Goal: Transaction & Acquisition: Subscribe to service/newsletter

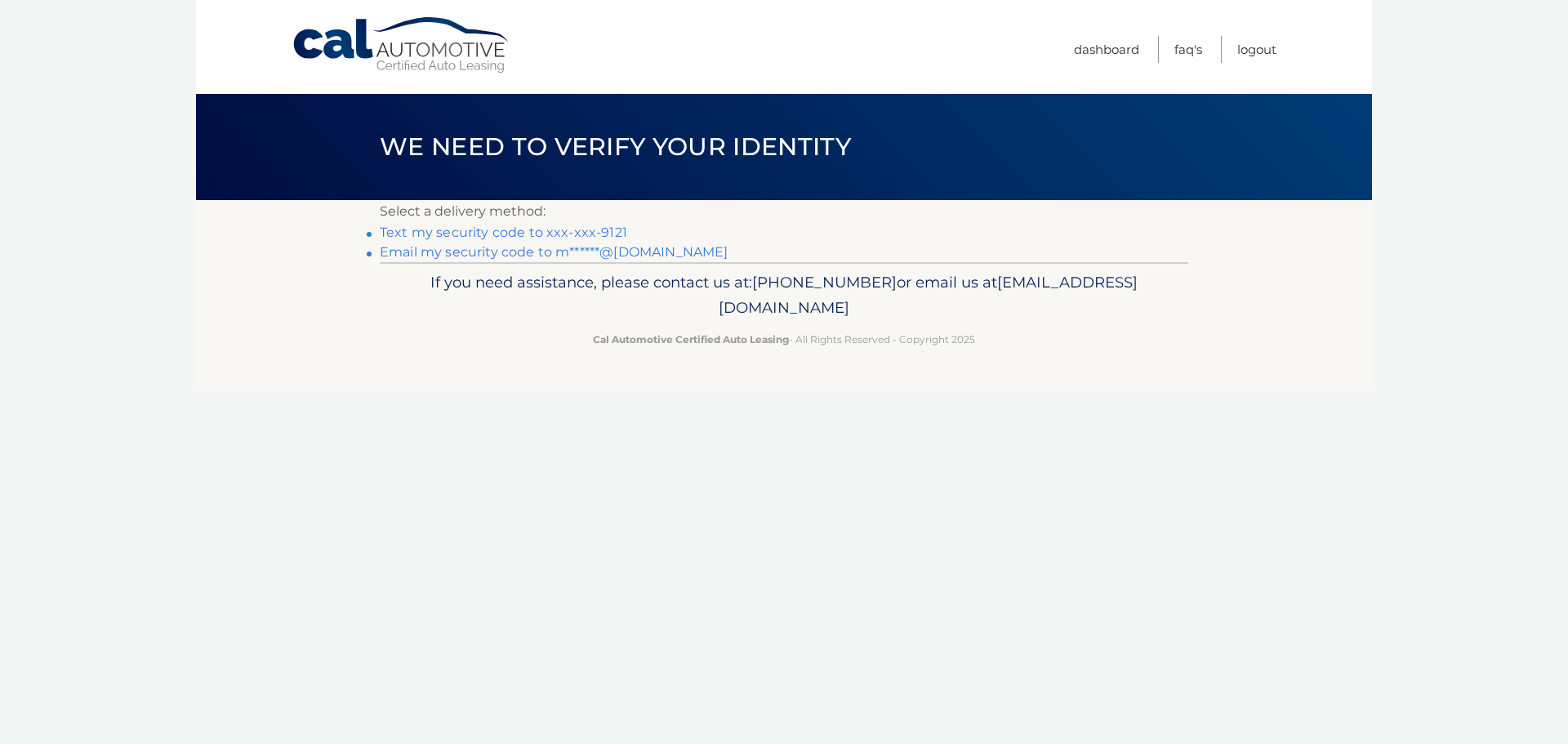
click at [503, 232] on link "Text my security code to xxx-xxx-9121" at bounding box center [504, 232] width 247 height 16
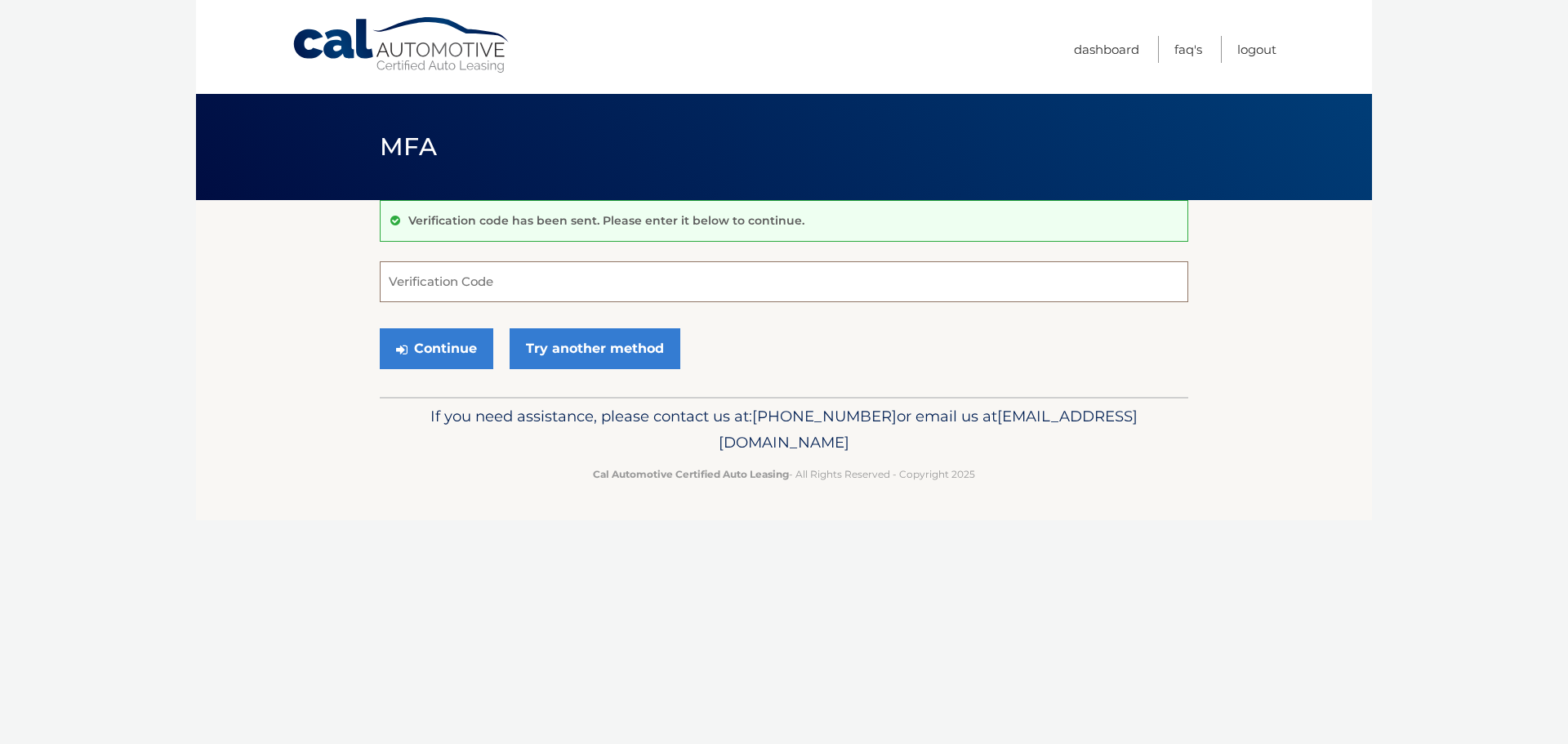
click at [396, 283] on input "Verification Code" at bounding box center [784, 281] width 809 height 41
type input "284421"
click at [441, 342] on button "Continue" at bounding box center [436, 348] width 114 height 41
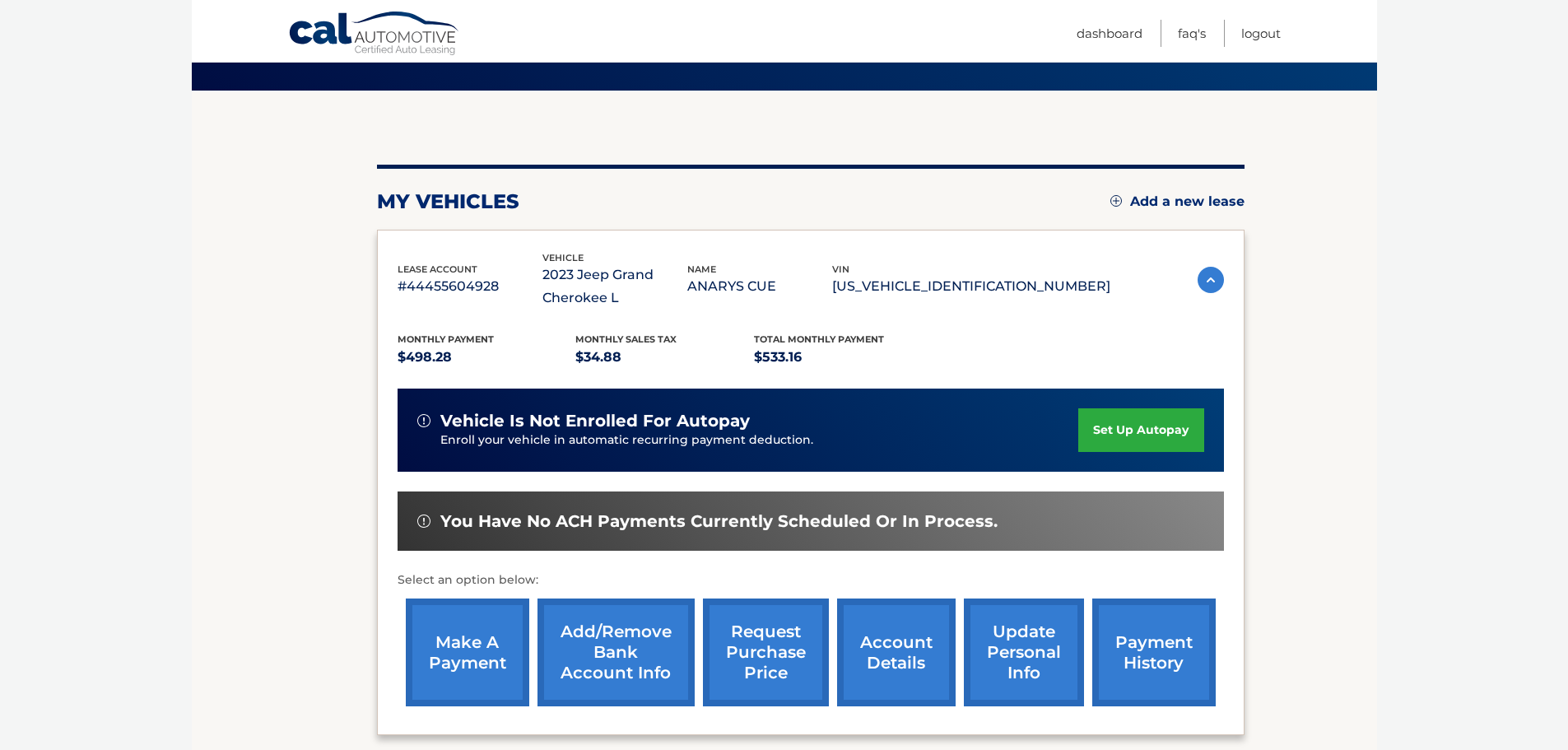
scroll to position [82, 0]
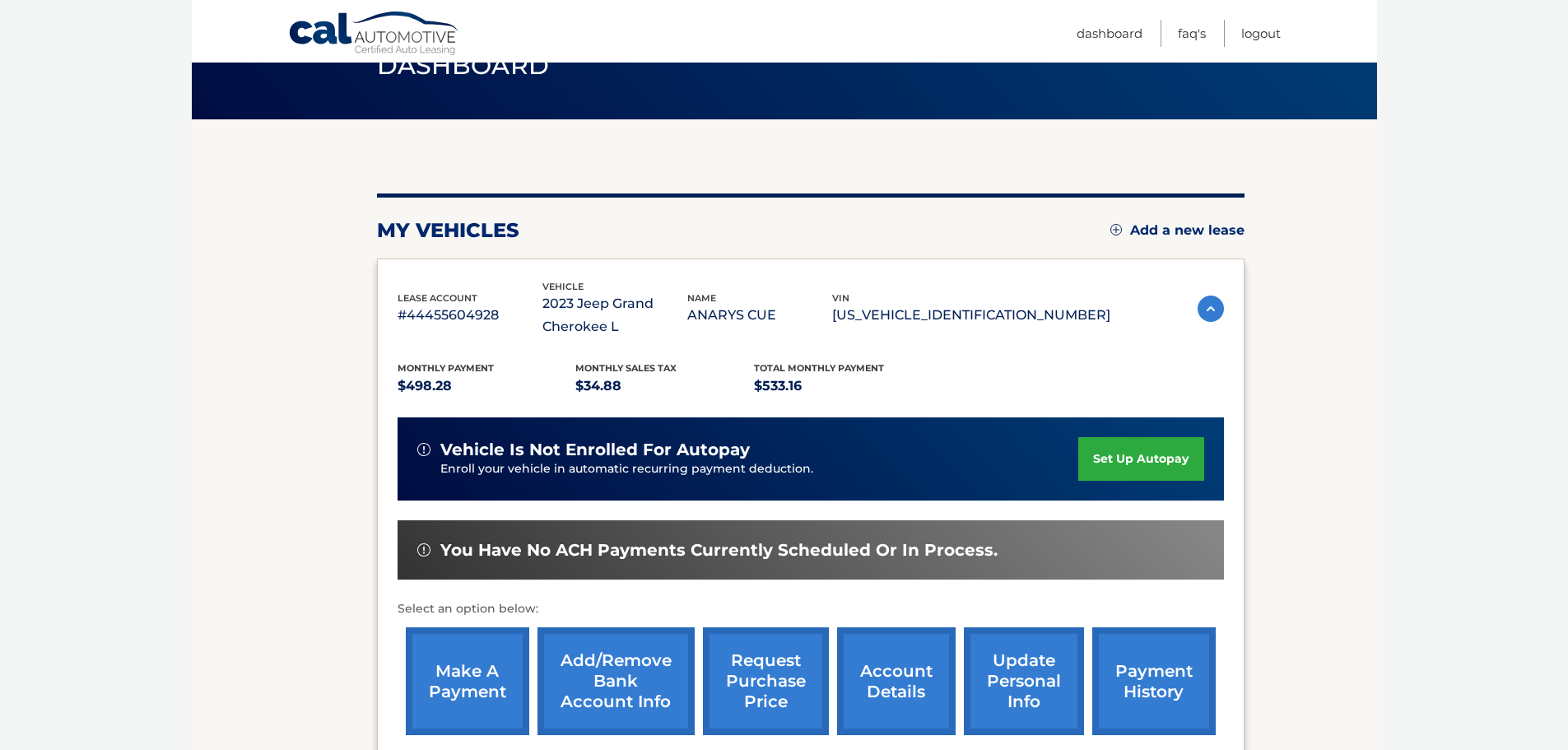
click at [477, 706] on link "make a payment" at bounding box center [467, 681] width 124 height 108
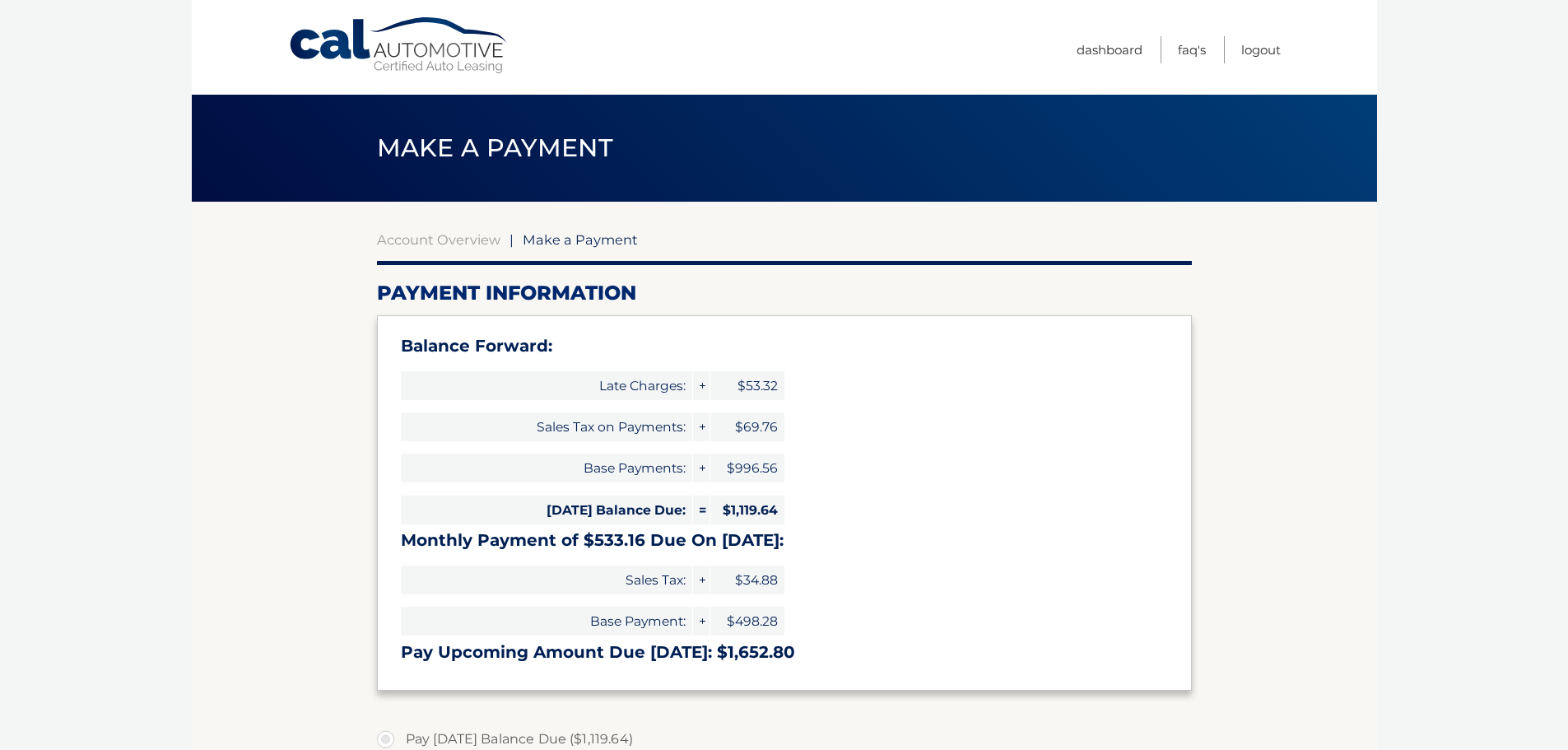
select select "MWJiYzY2MTUtZDk2Yi00ZmNhLWEwNDctY2RlYjI5ZTMwMTNj"
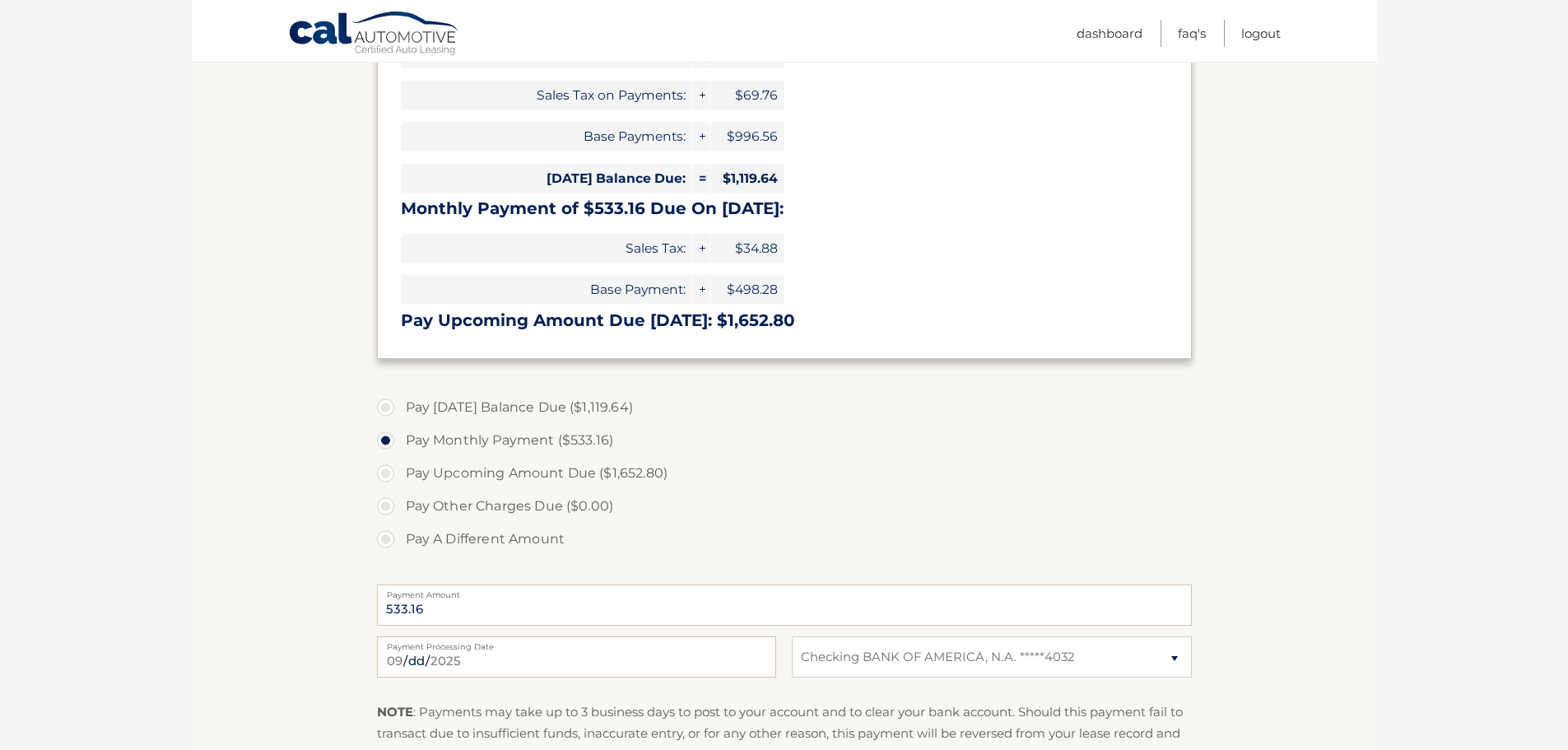
scroll to position [329, 0]
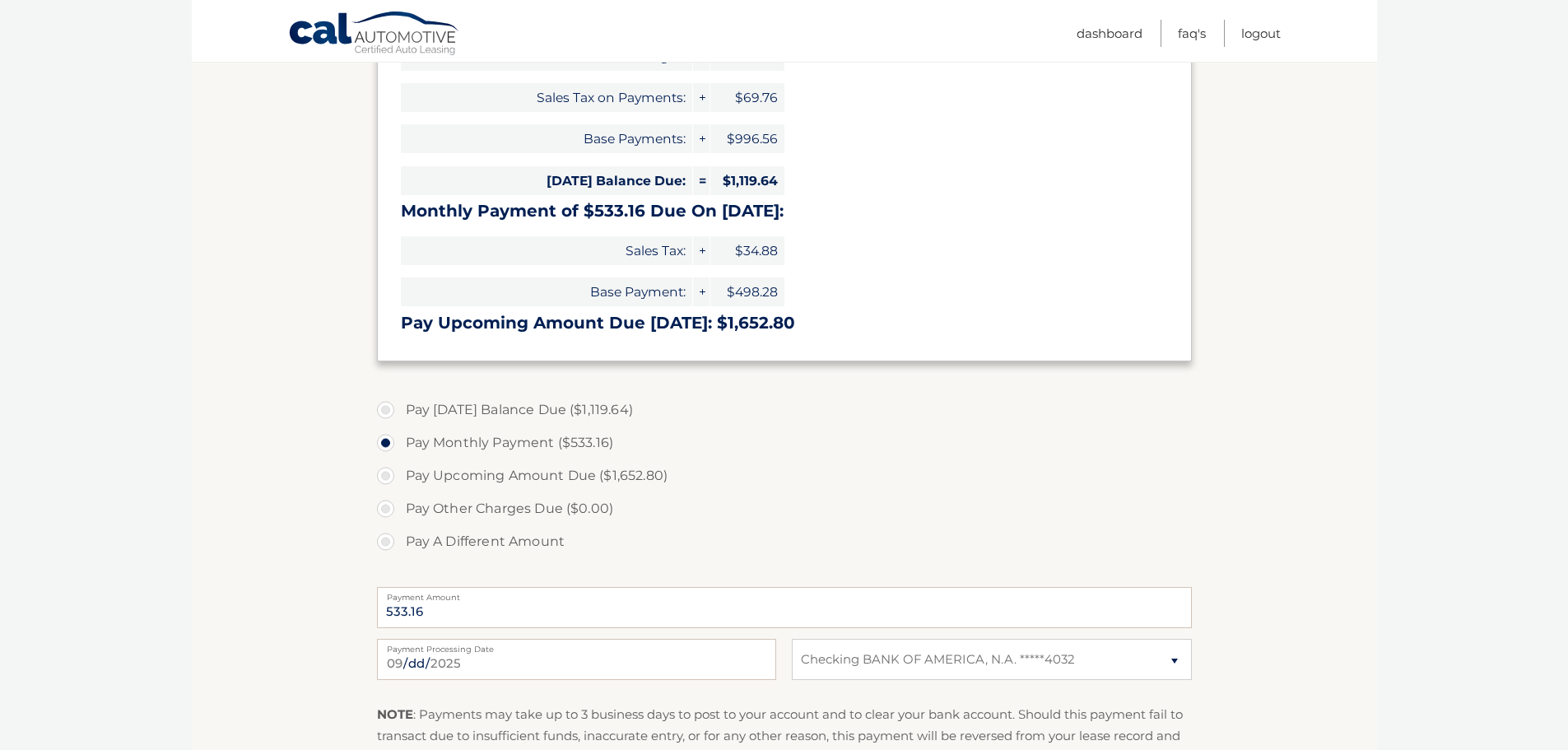
click at [389, 405] on label "Pay Today's Balance Due ($1,119.64)" at bounding box center [784, 410] width 815 height 33
click at [389, 405] on input "Pay Today's Balance Due ($1,119.64)" at bounding box center [392, 407] width 17 height 27
radio input "true"
type input "1119.64"
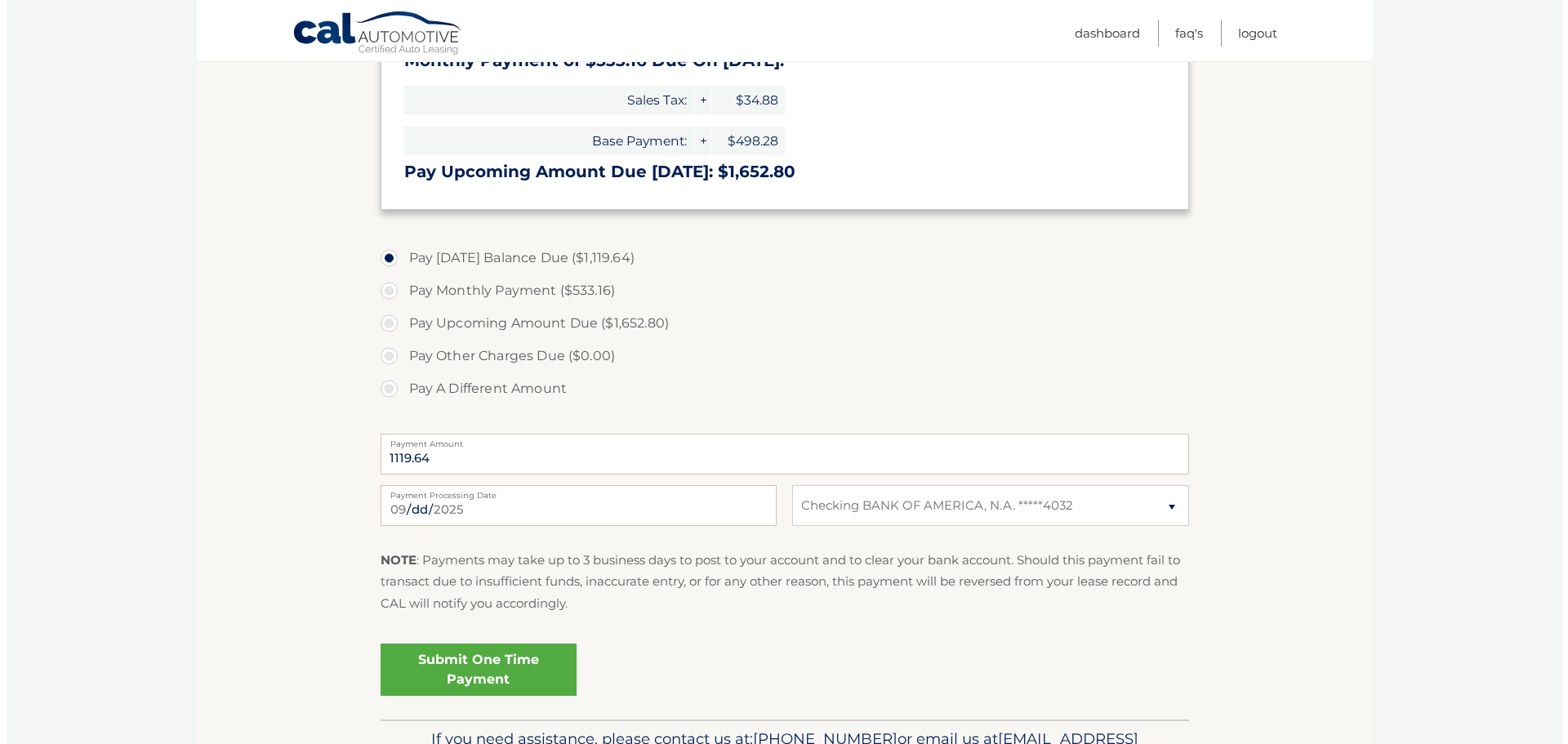
scroll to position [490, 0]
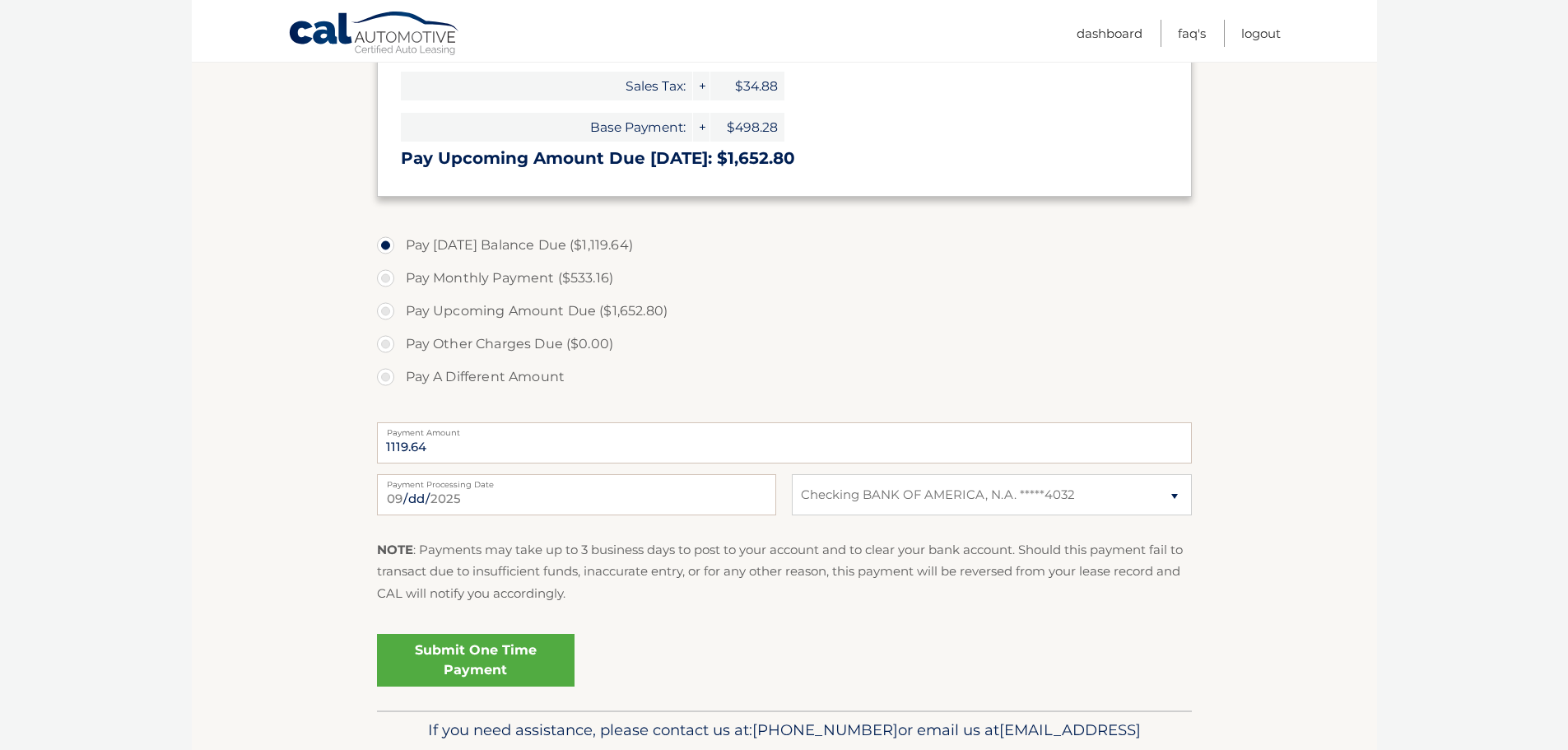
click at [493, 654] on link "Submit One Time Payment" at bounding box center [476, 660] width 197 height 53
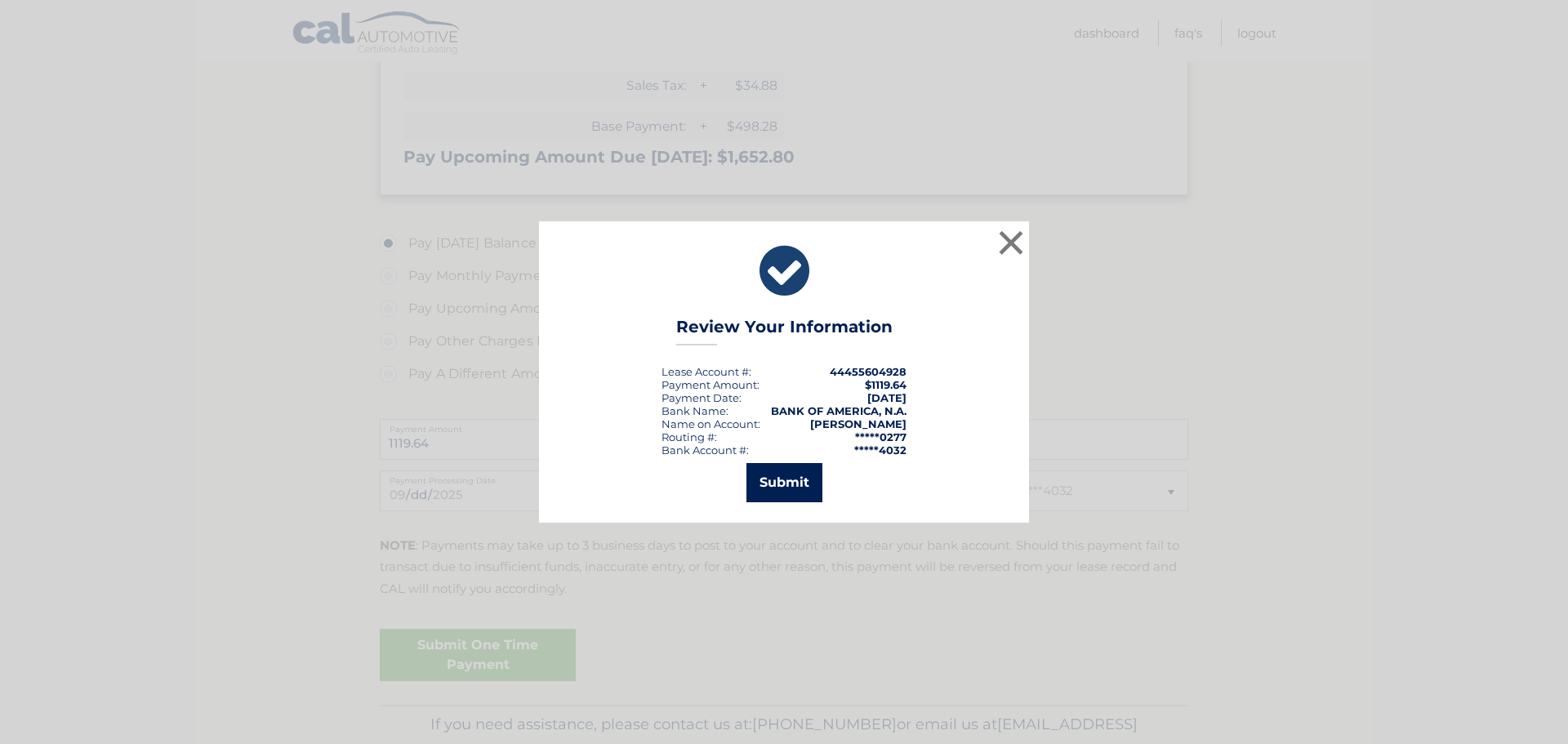
click at [801, 486] on button "Submit" at bounding box center [785, 482] width 76 height 39
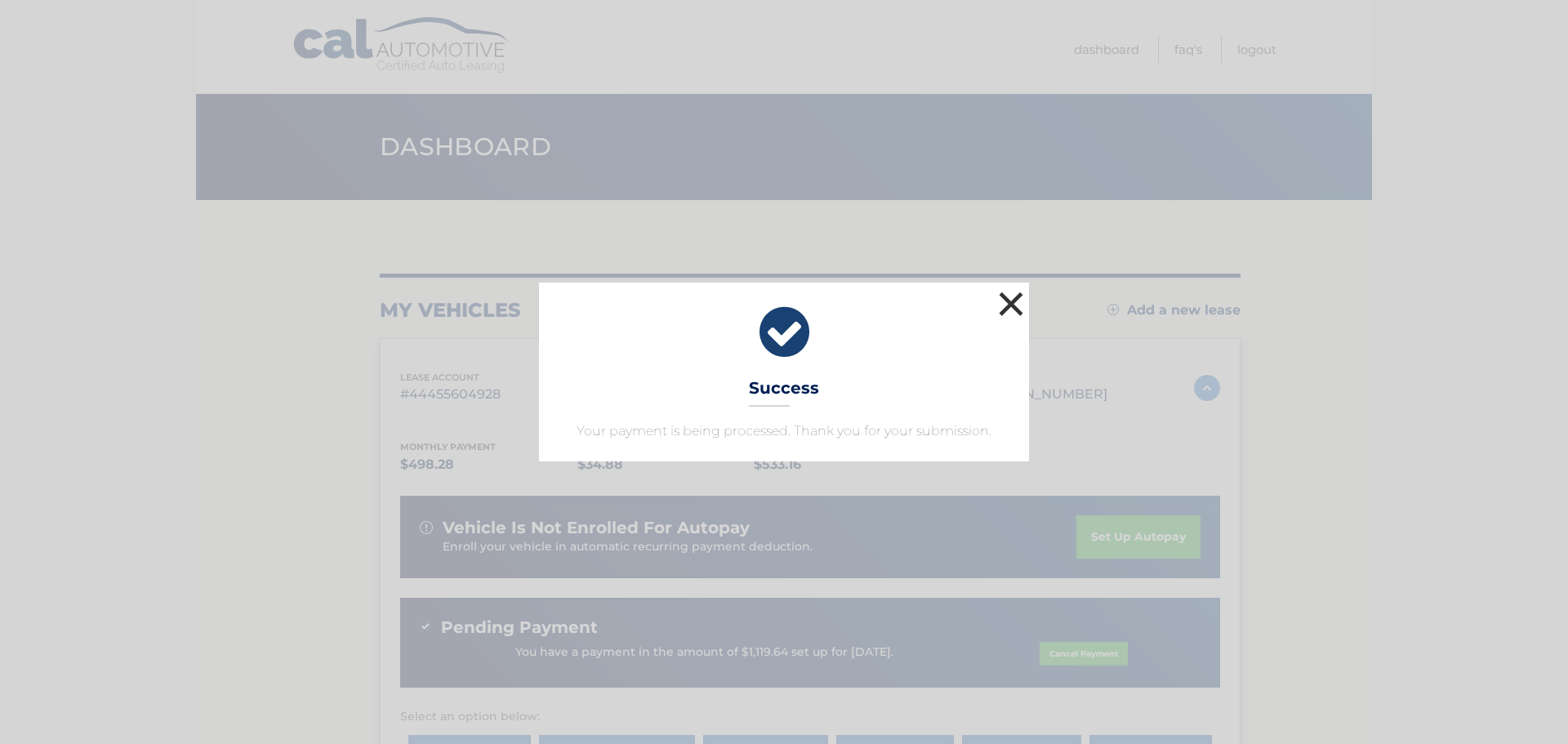
click at [1008, 300] on button "×" at bounding box center [1010, 304] width 32 height 32
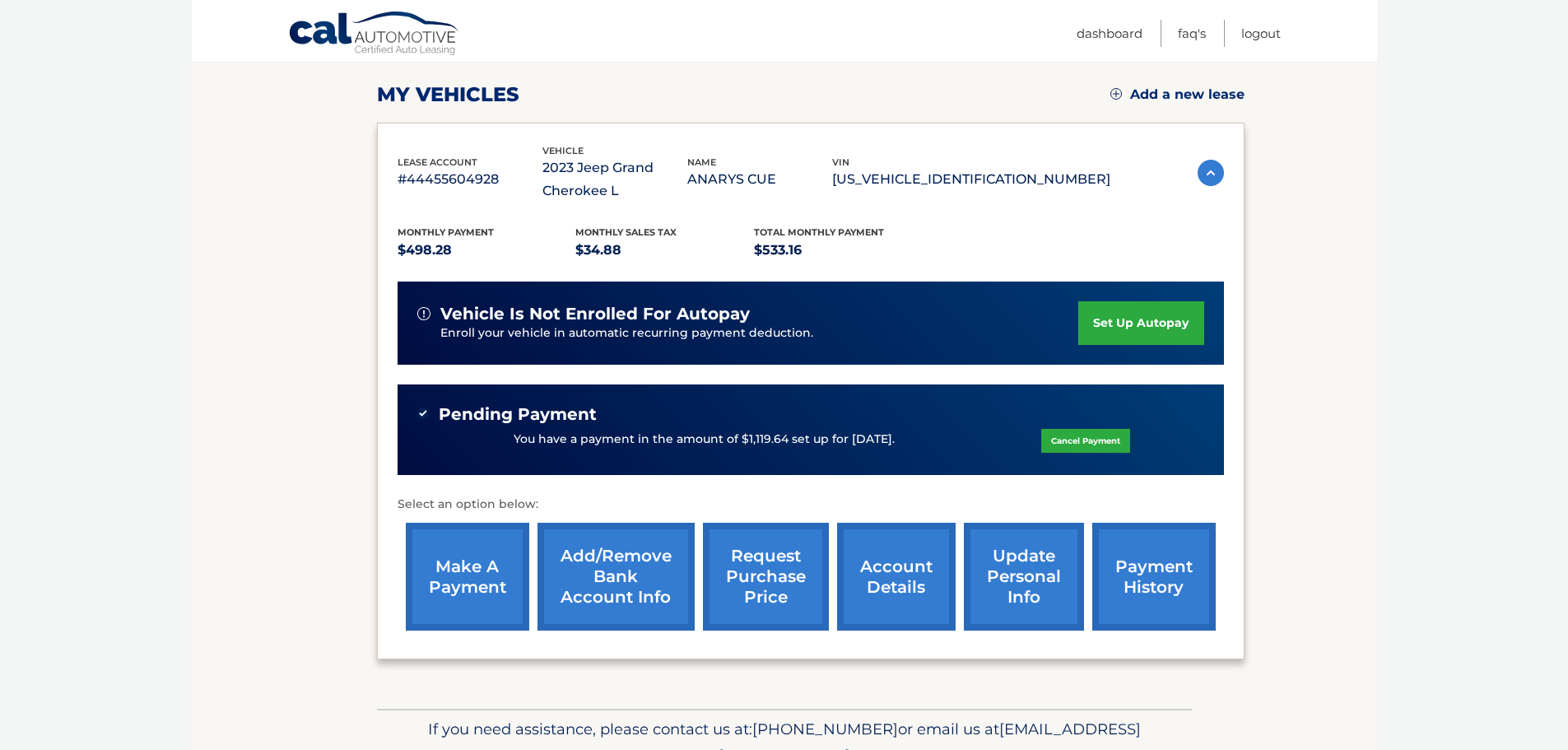
scroll to position [247, 0]
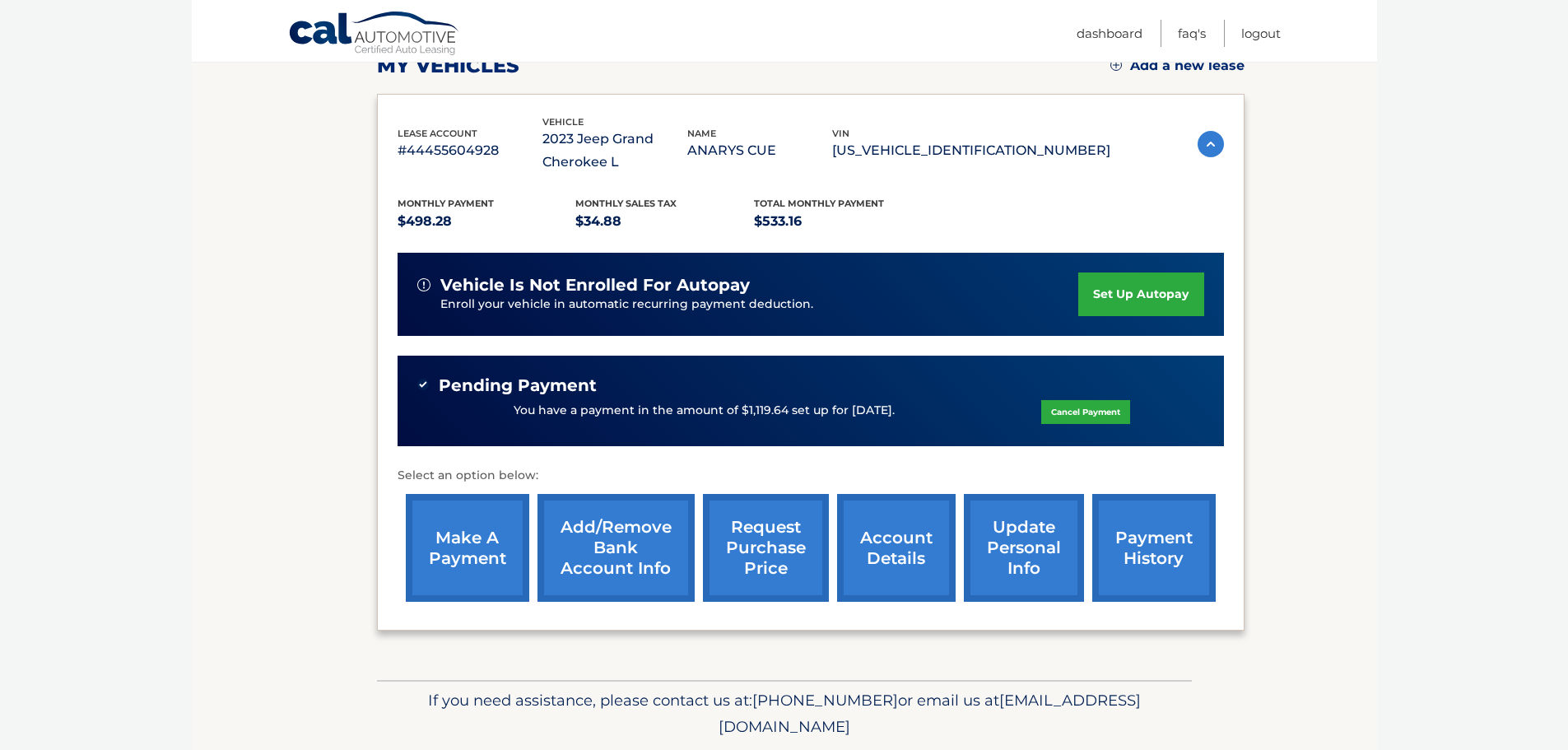
click at [1136, 538] on link "payment history" at bounding box center [1154, 548] width 124 height 108
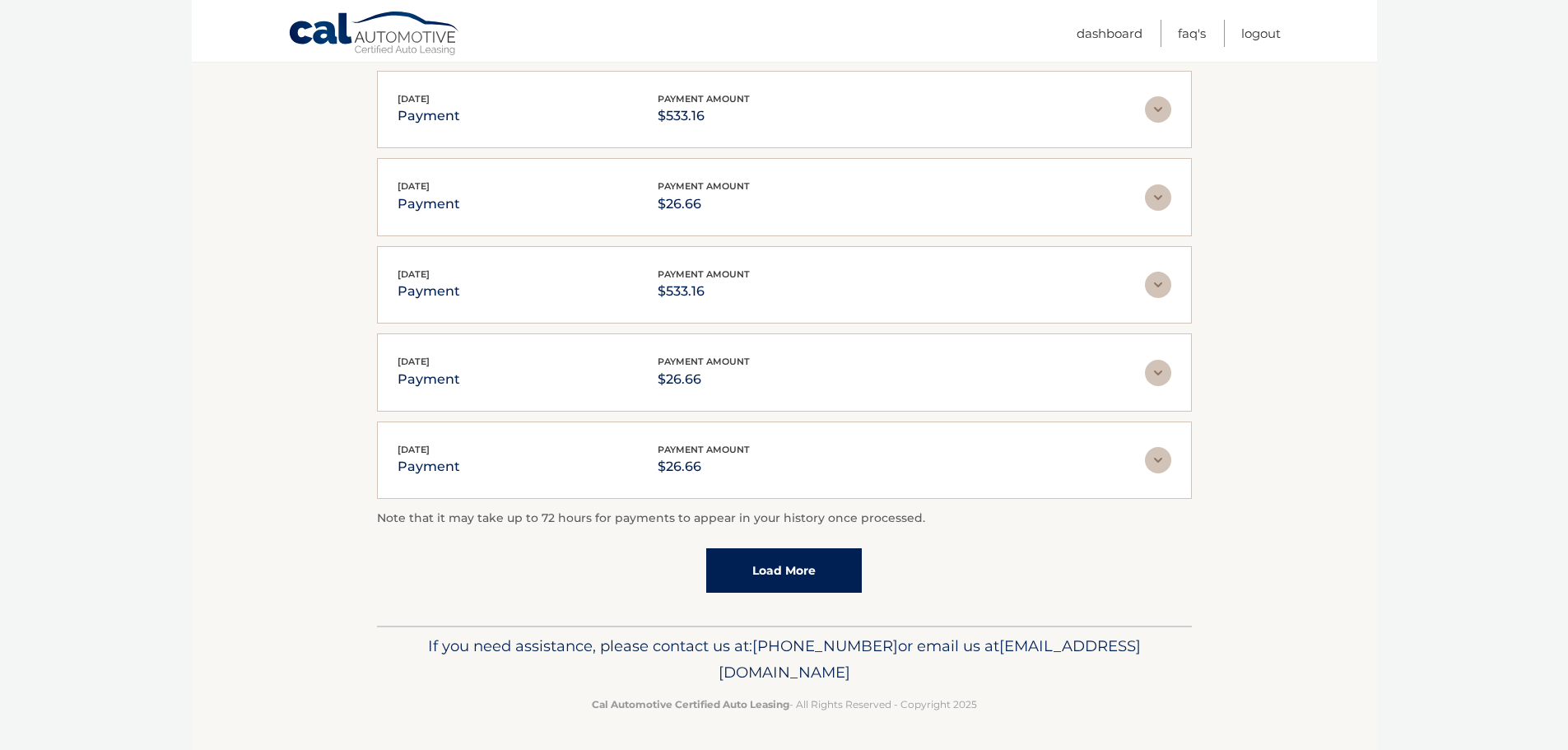
scroll to position [332, 0]
click at [810, 568] on link "Load More" at bounding box center [784, 569] width 156 height 44
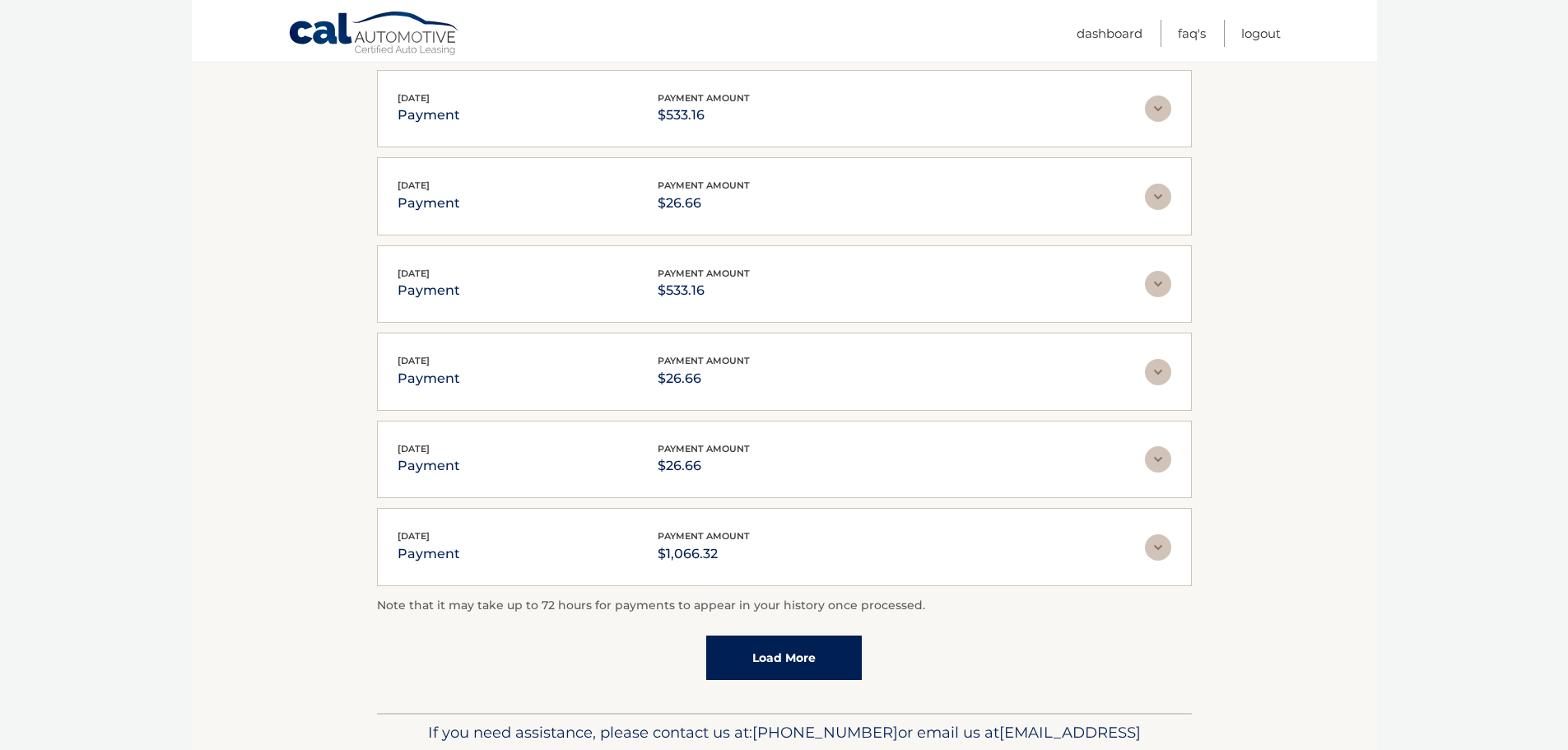
click at [1154, 549] on img at bounding box center [1158, 548] width 27 height 27
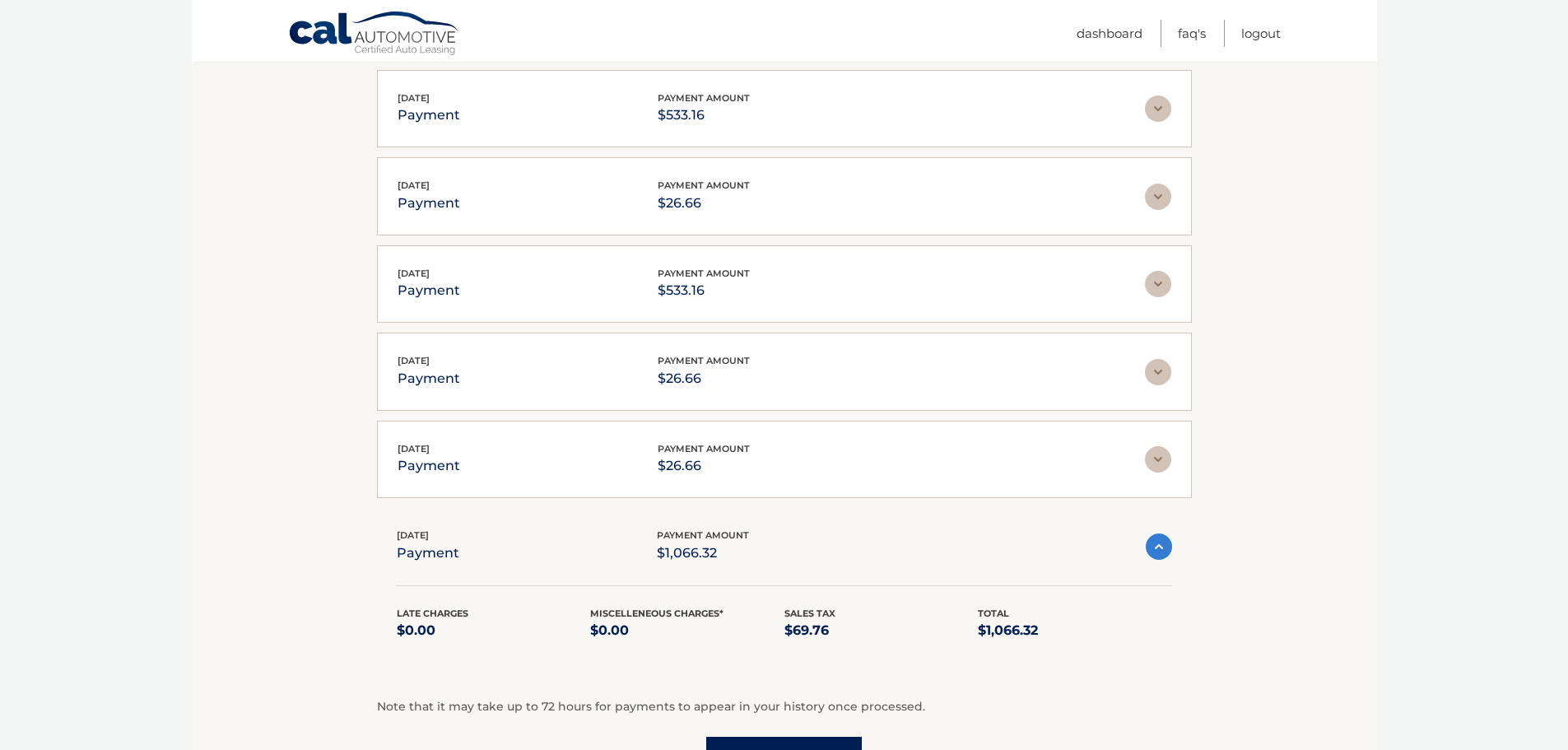
click at [1156, 550] on img at bounding box center [1159, 547] width 27 height 27
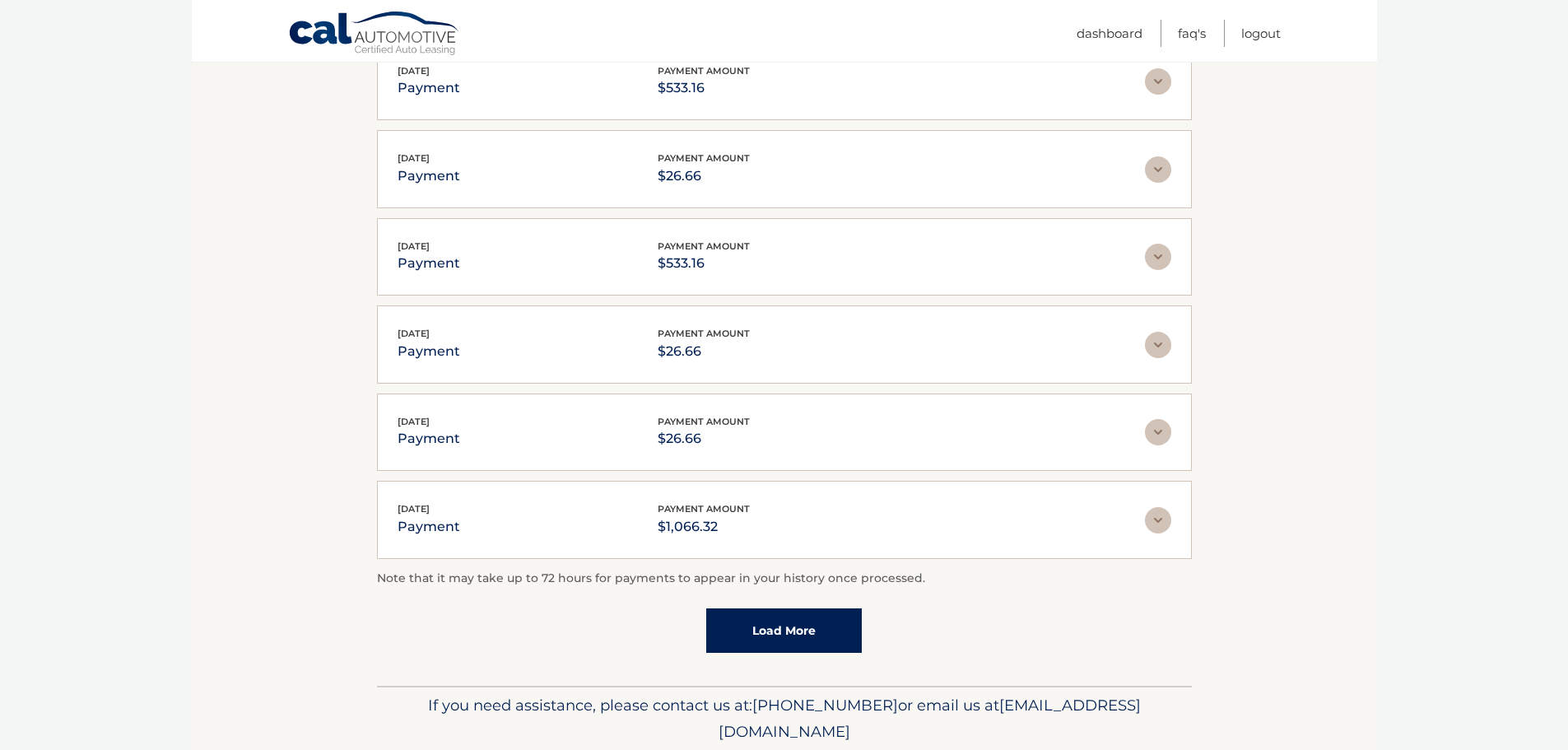
scroll to position [411, 0]
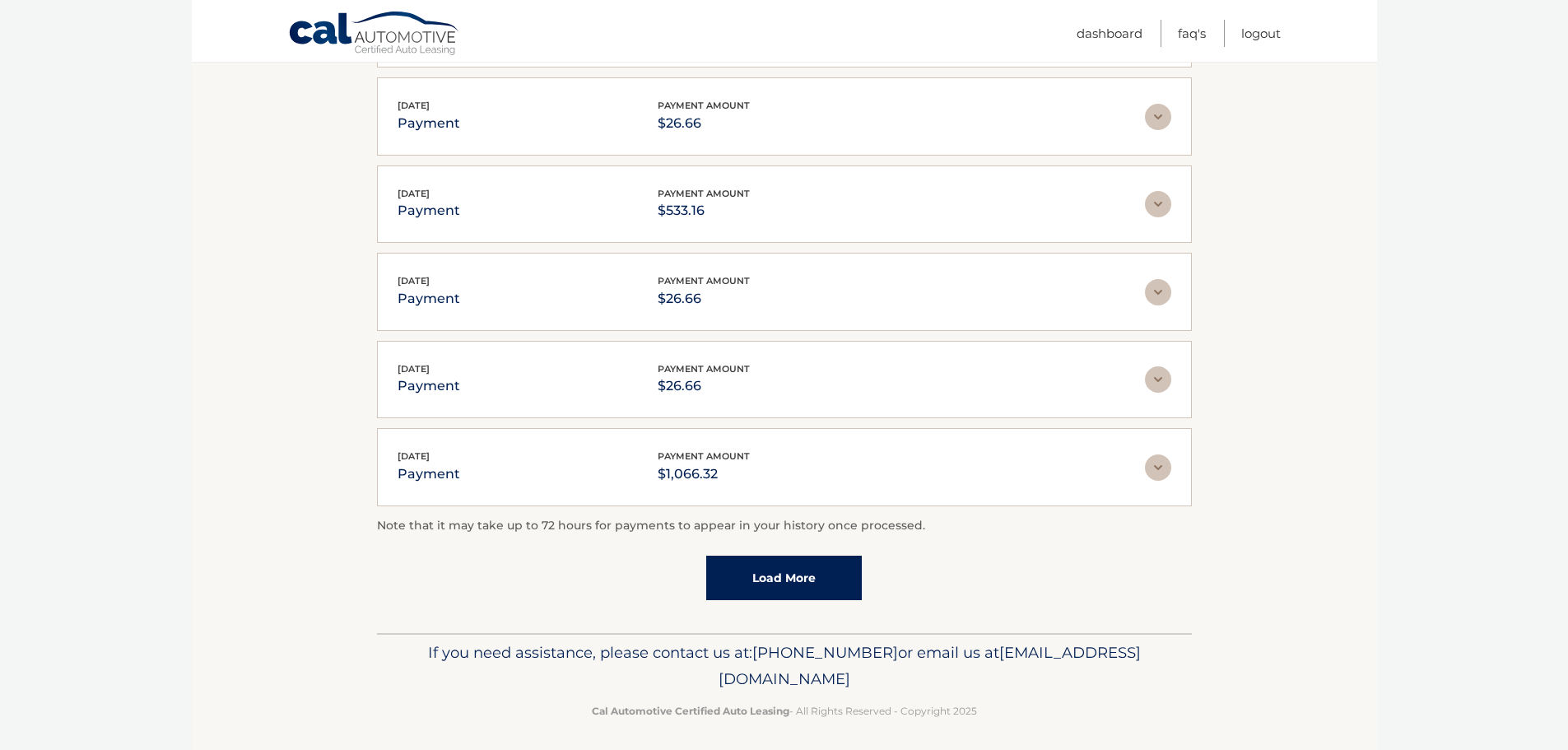
click at [794, 594] on link "Load More" at bounding box center [784, 578] width 156 height 44
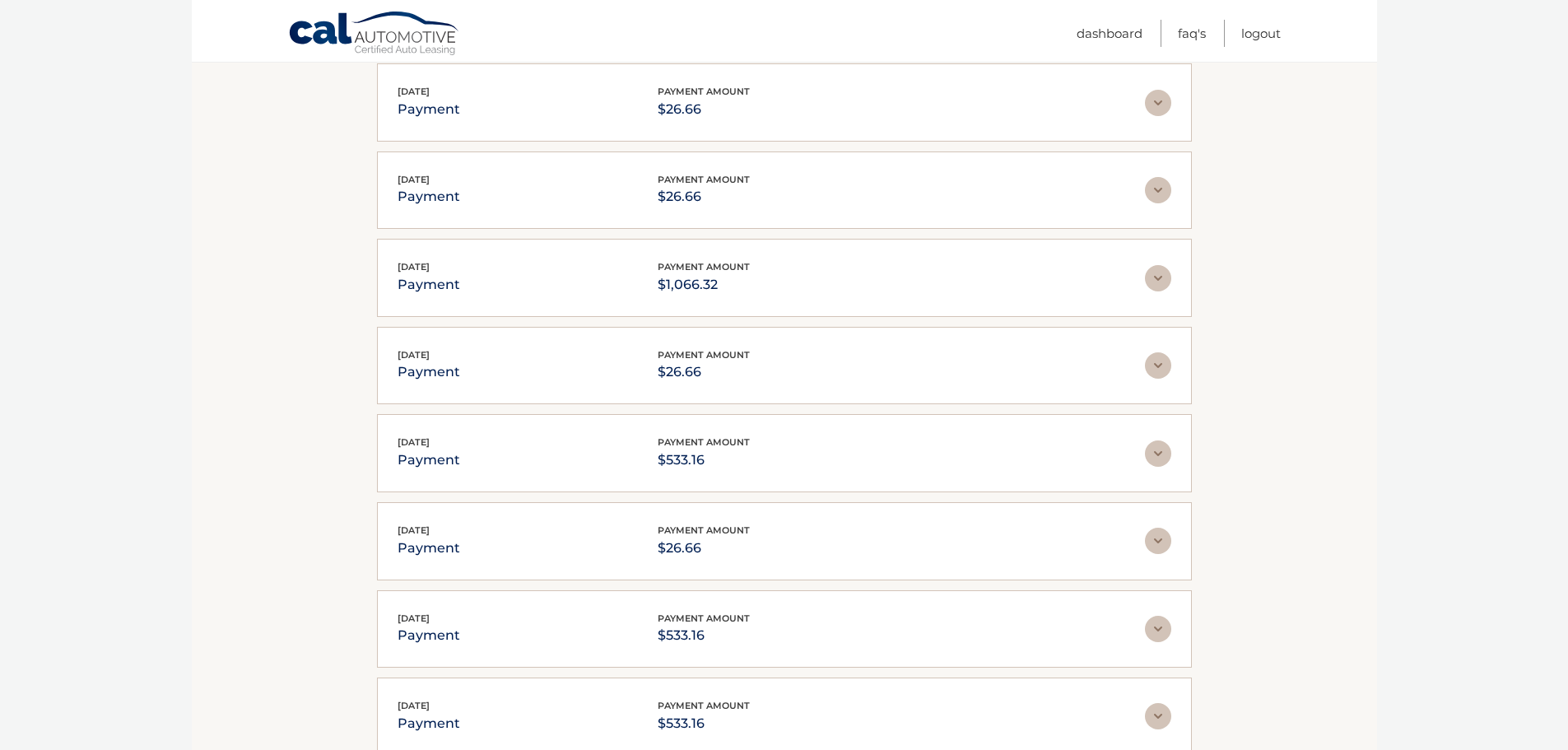
scroll to position [659, 0]
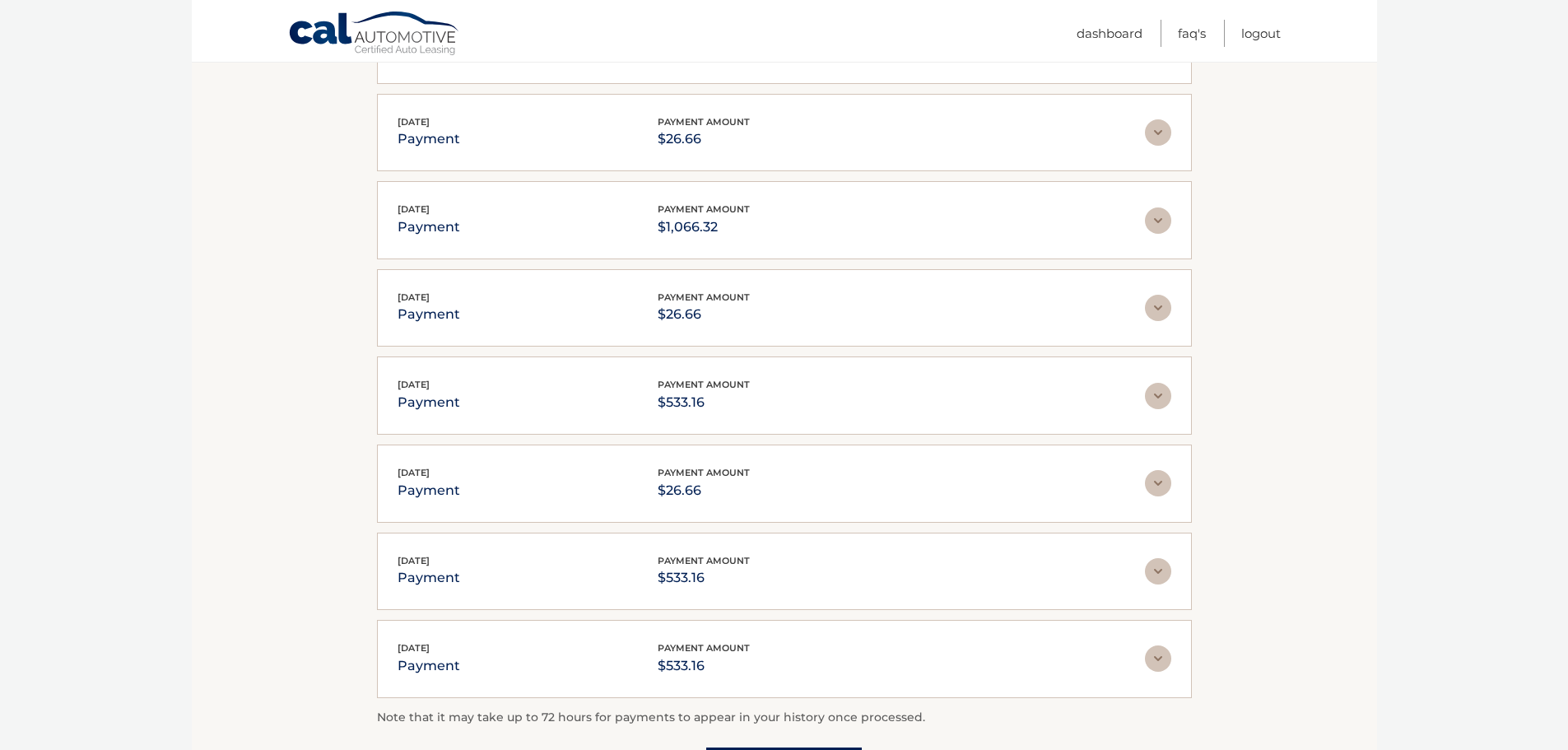
click at [1150, 306] on img at bounding box center [1158, 308] width 27 height 27
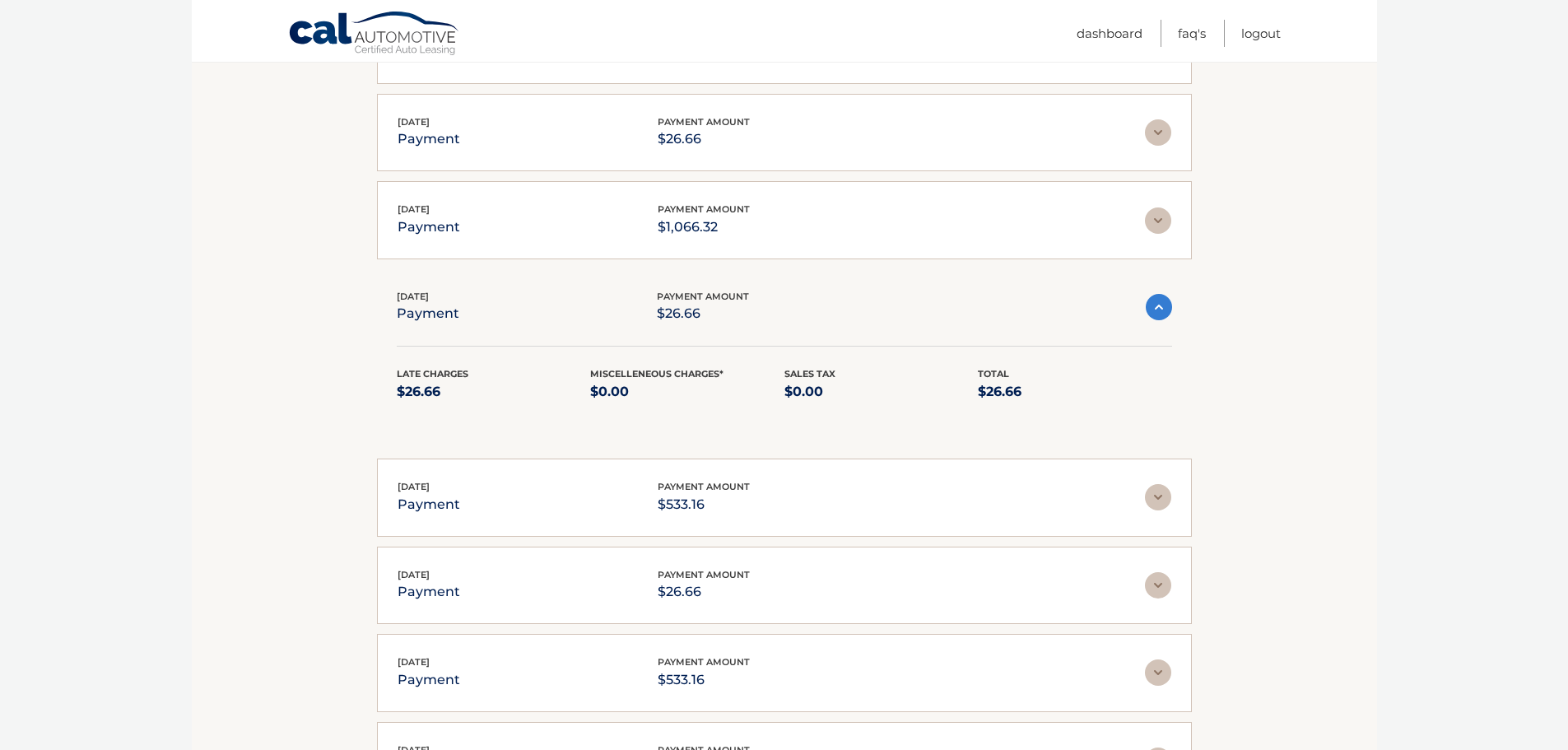
click at [1150, 306] on img at bounding box center [1159, 307] width 27 height 27
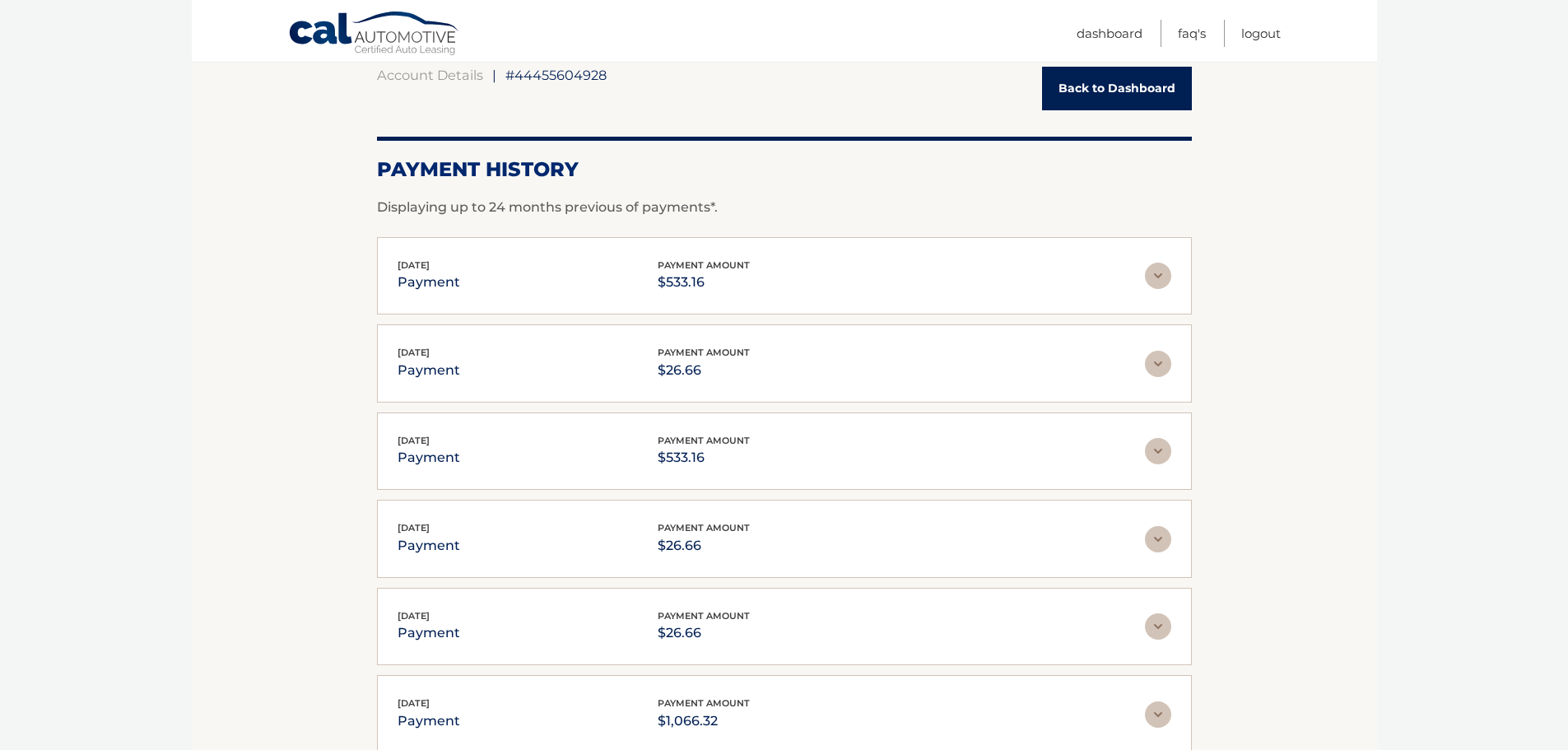
scroll to position [0, 0]
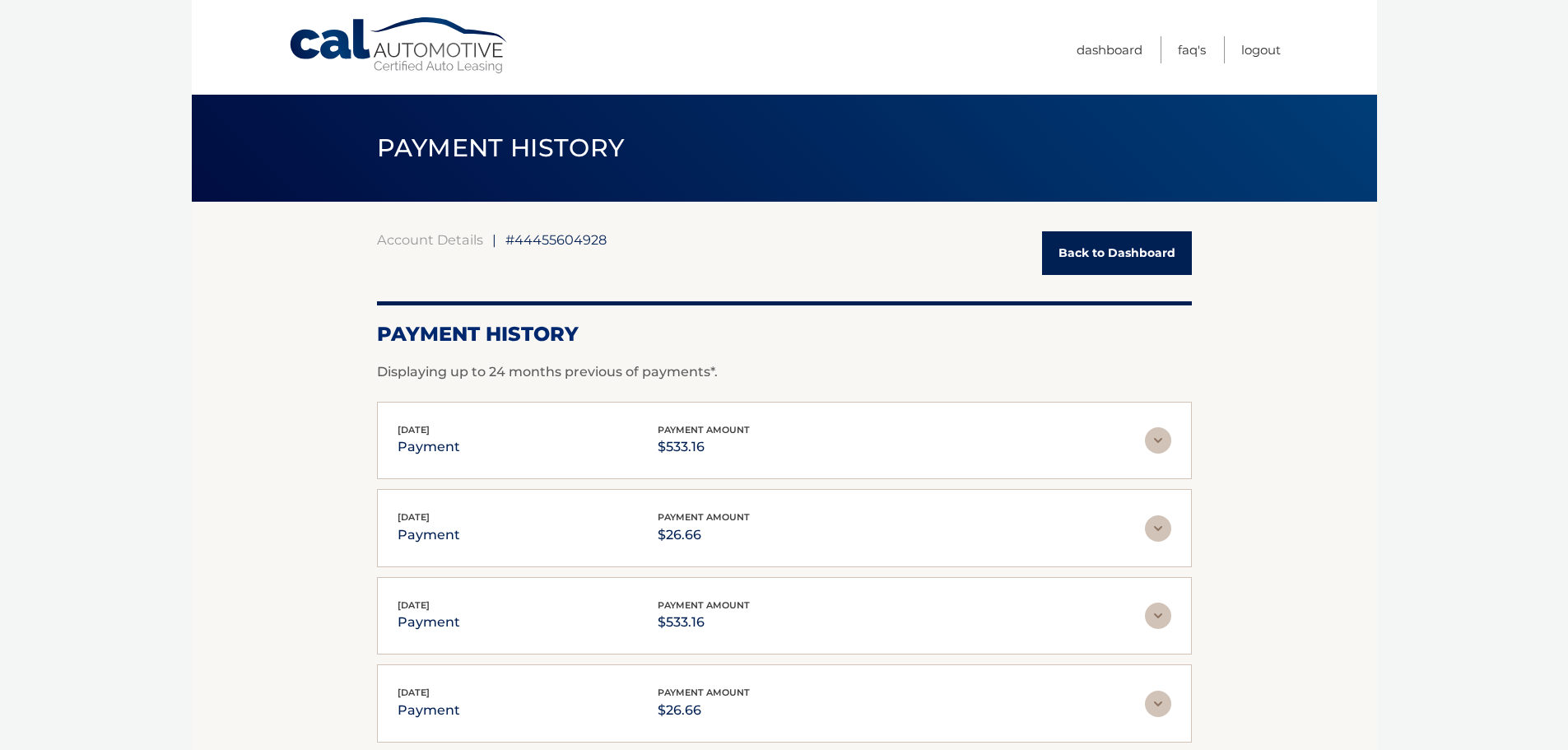
click at [1162, 258] on link "Back to Dashboard" at bounding box center [1116, 253] width 150 height 43
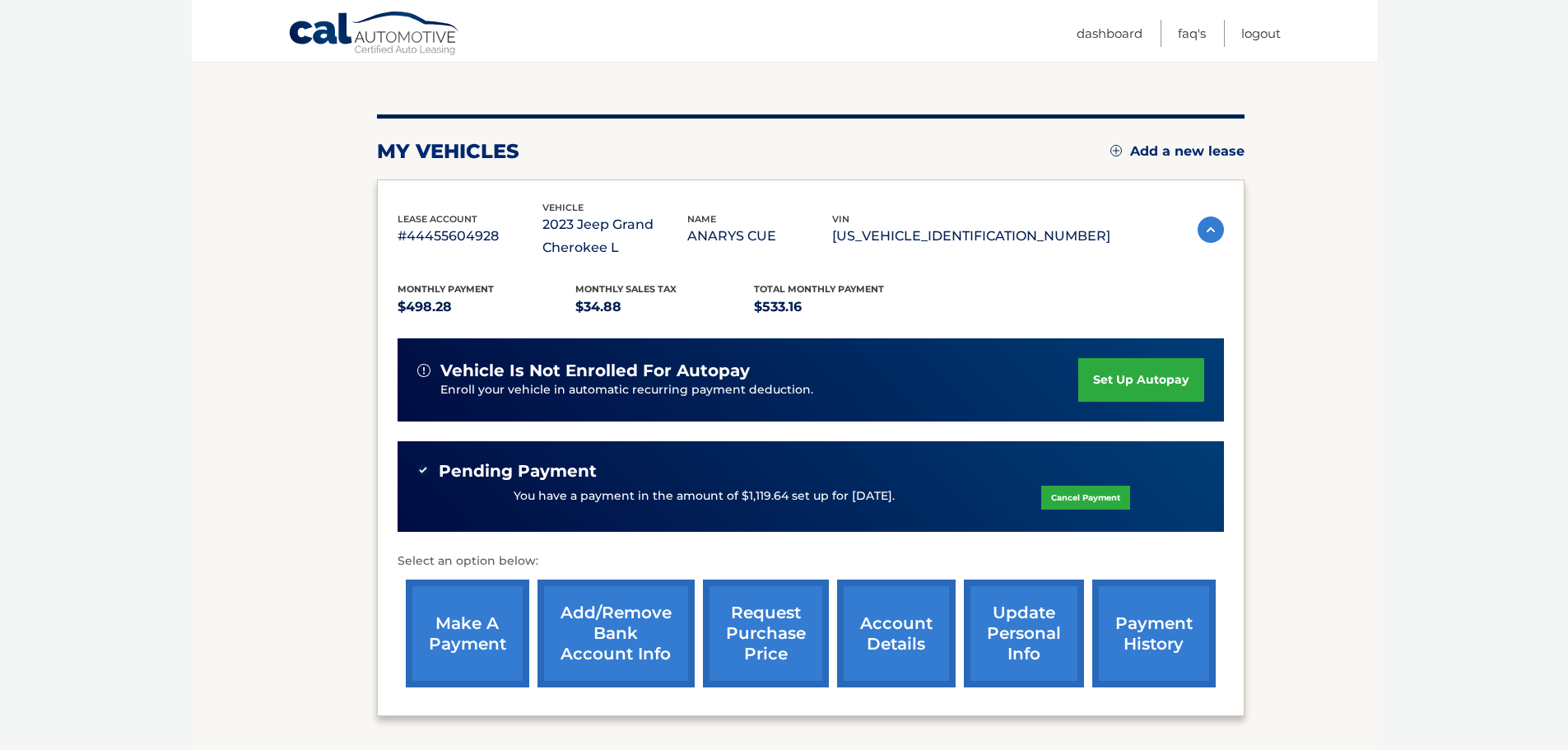
scroll to position [165, 0]
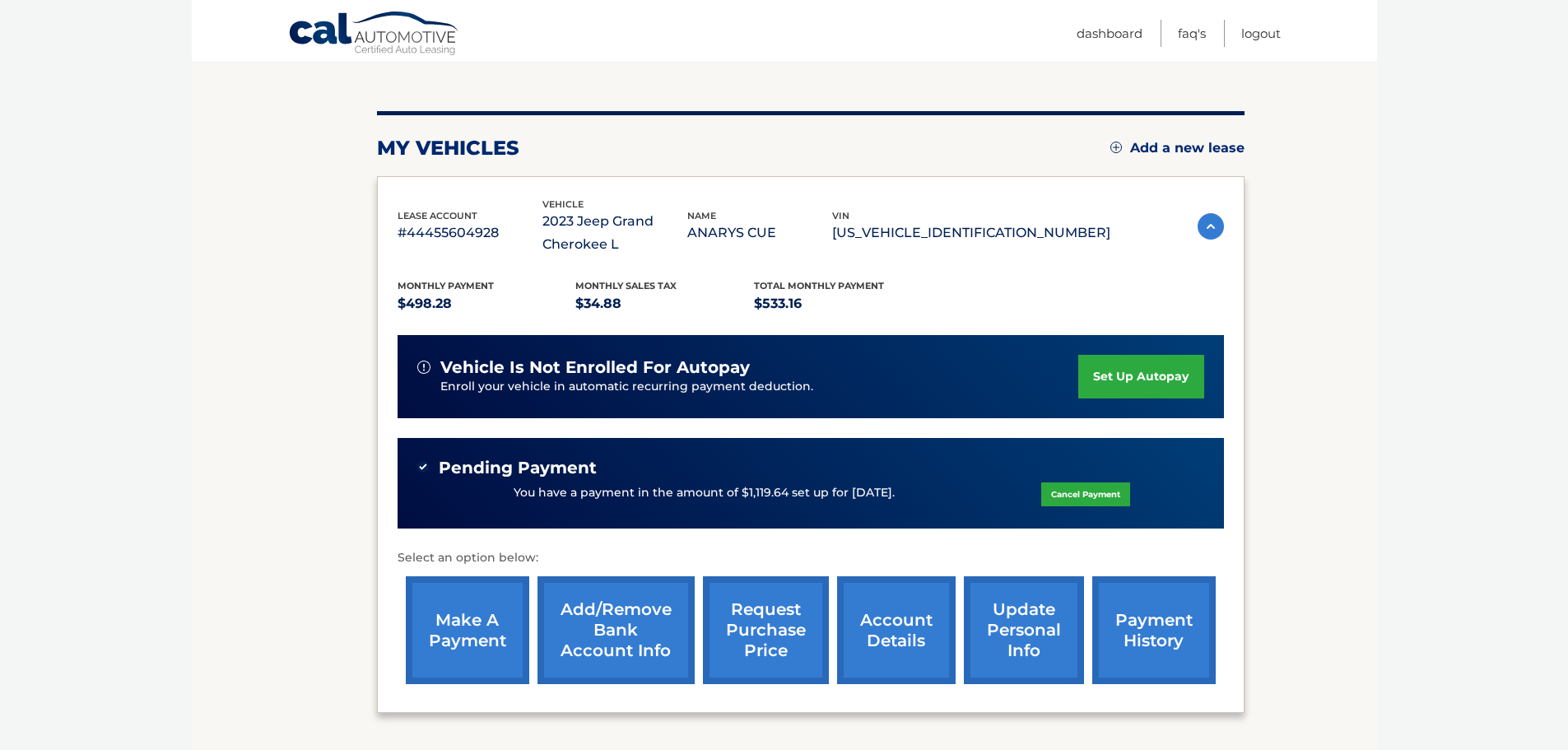
click at [1116, 373] on link "set up autopay" at bounding box center [1142, 376] width 125 height 43
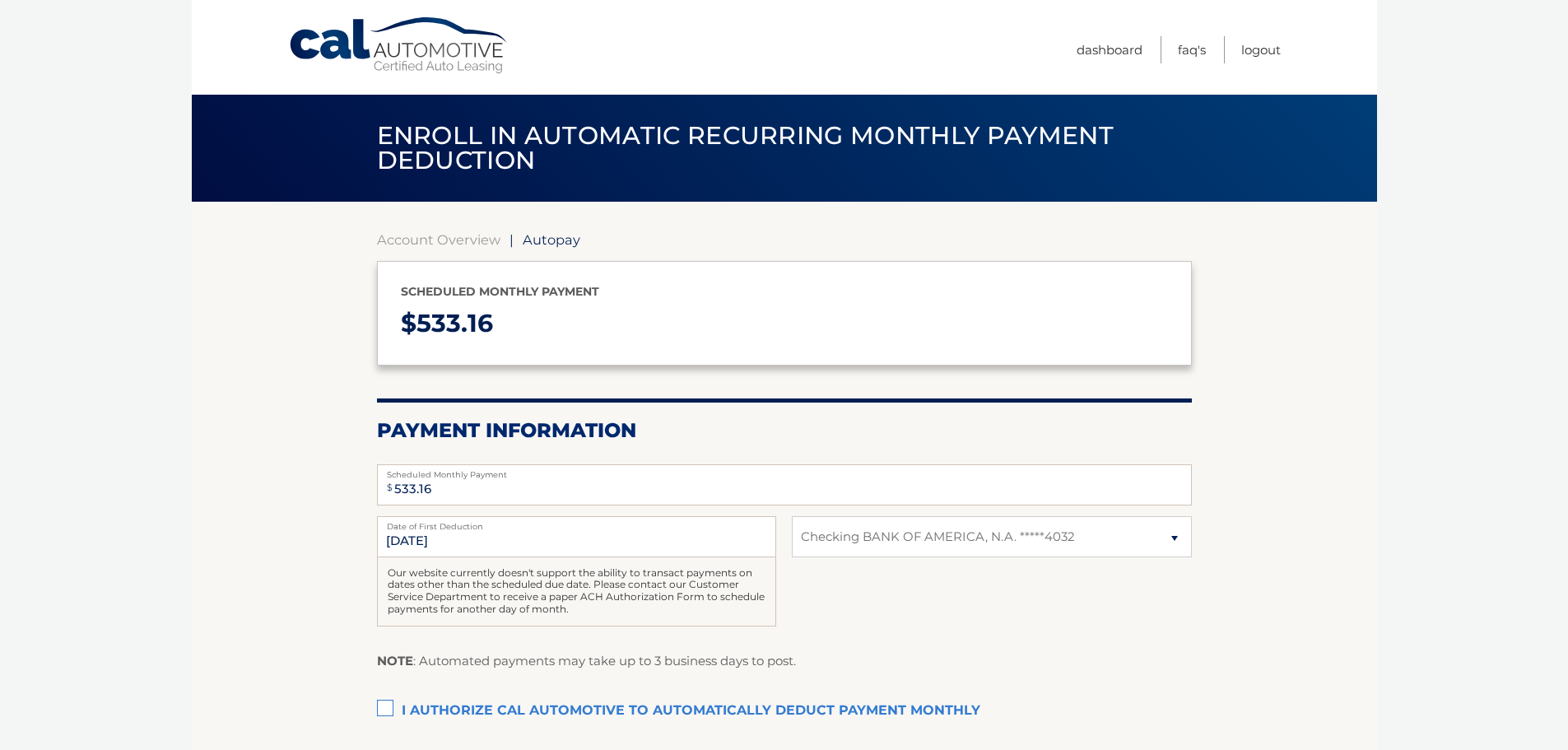
select select "MWJiYzY2MTUtZDk2Yi00ZmNhLWEwNDctY2RlYjI5ZTMwMTNj"
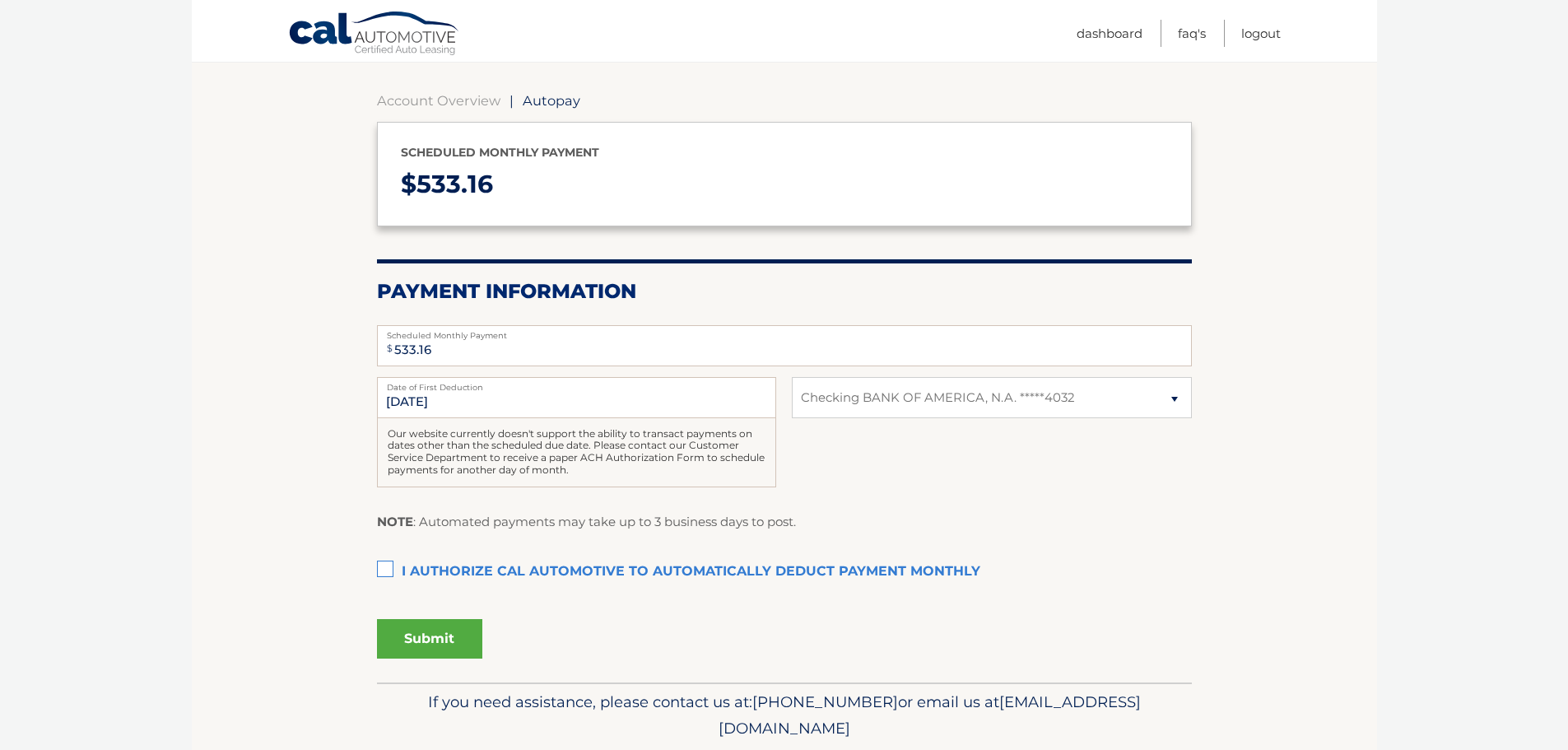
scroll to position [196, 0]
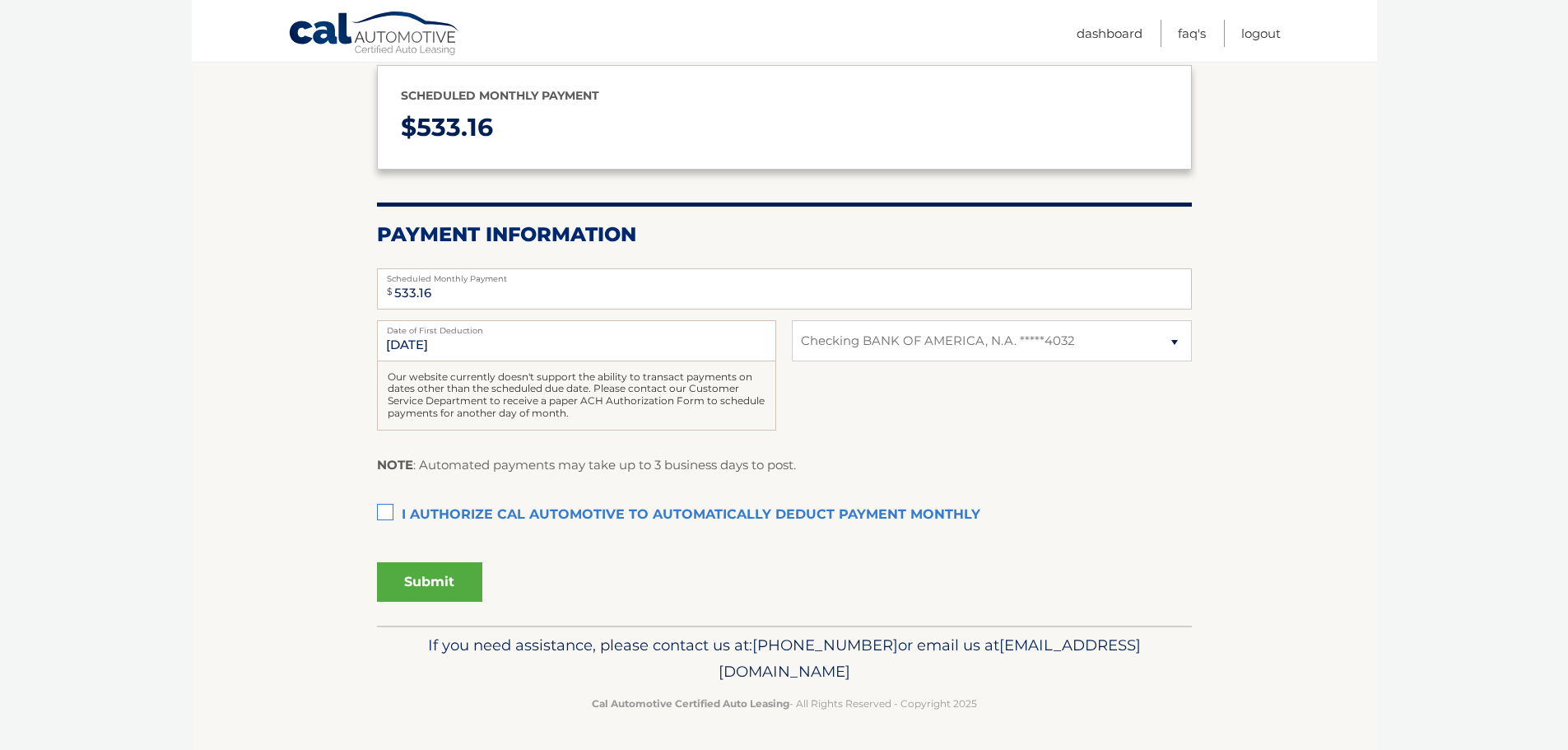
click at [384, 514] on label "I authorize cal automotive to automatically deduct payment monthly This checkbo…" at bounding box center [784, 515] width 815 height 33
click at [0, 0] on input "I authorize cal automotive to automatically deduct payment monthly This checkbo…" at bounding box center [0, 0] width 0 height 0
click at [456, 579] on button "Submit" at bounding box center [430, 581] width 105 height 39
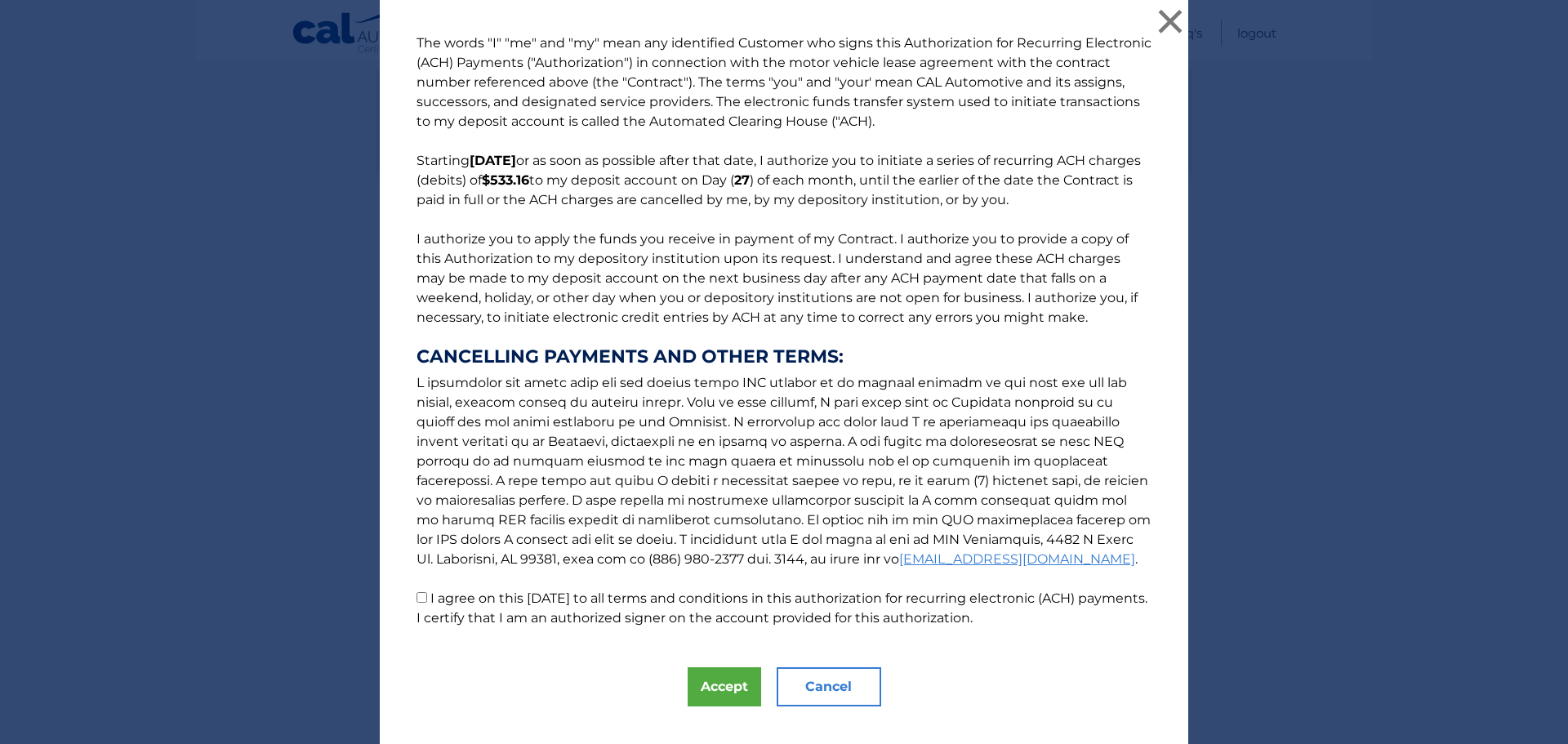
drag, startPoint x: 414, startPoint y: 597, endPoint x: 424, endPoint y: 610, distance: 16.4
click at [416, 597] on input "I agree on this 09/06/2025 to all terms and conditions in this authorization fo…" at bounding box center [421, 597] width 11 height 11
checkbox input "true"
click at [716, 682] on button "Accept" at bounding box center [724, 686] width 74 height 39
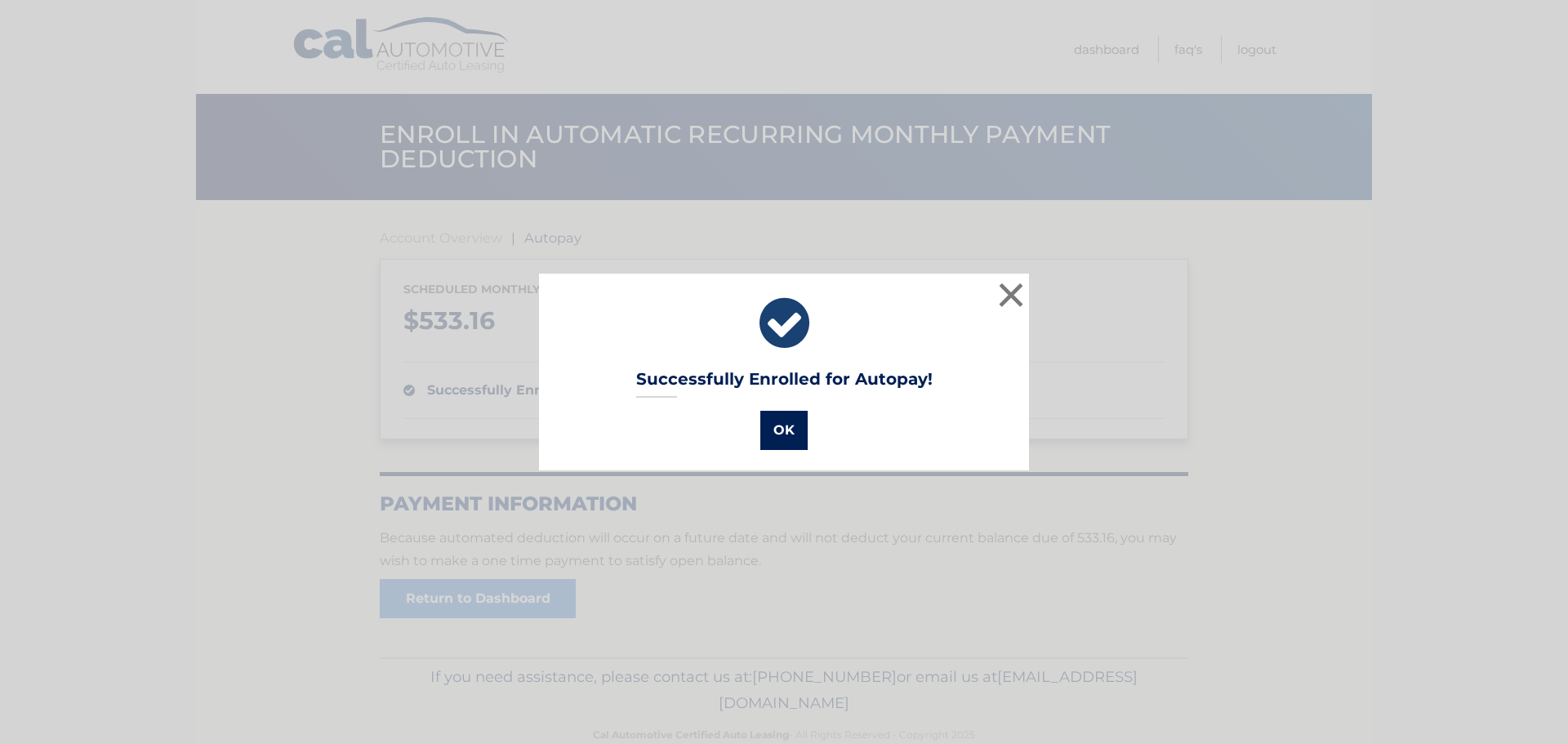
click at [787, 427] on button "OK" at bounding box center [784, 430] width 47 height 39
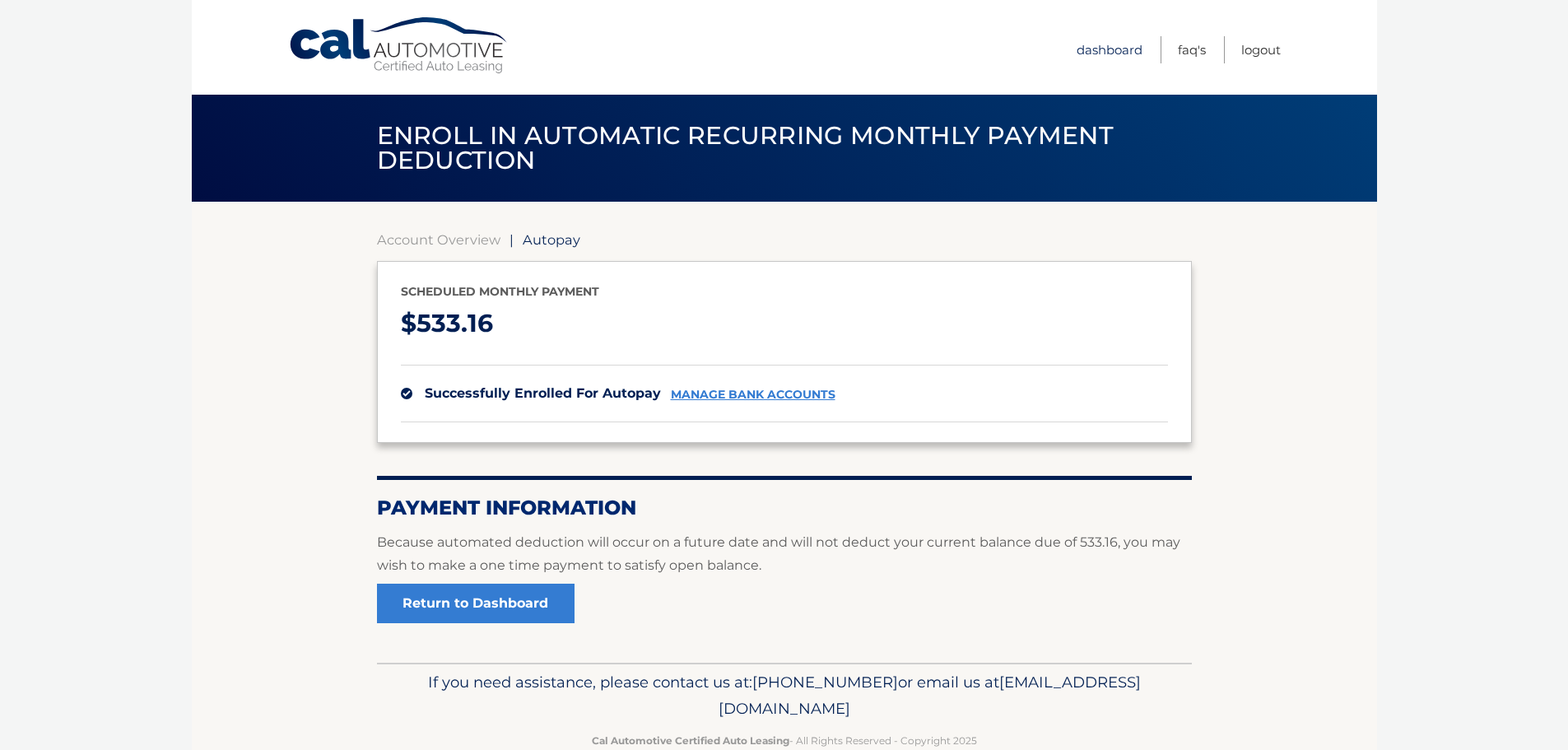
drag, startPoint x: 1086, startPoint y: 46, endPoint x: 1091, endPoint y: 57, distance: 12.1
click at [1086, 46] on link "Dashboard" at bounding box center [1110, 49] width 66 height 27
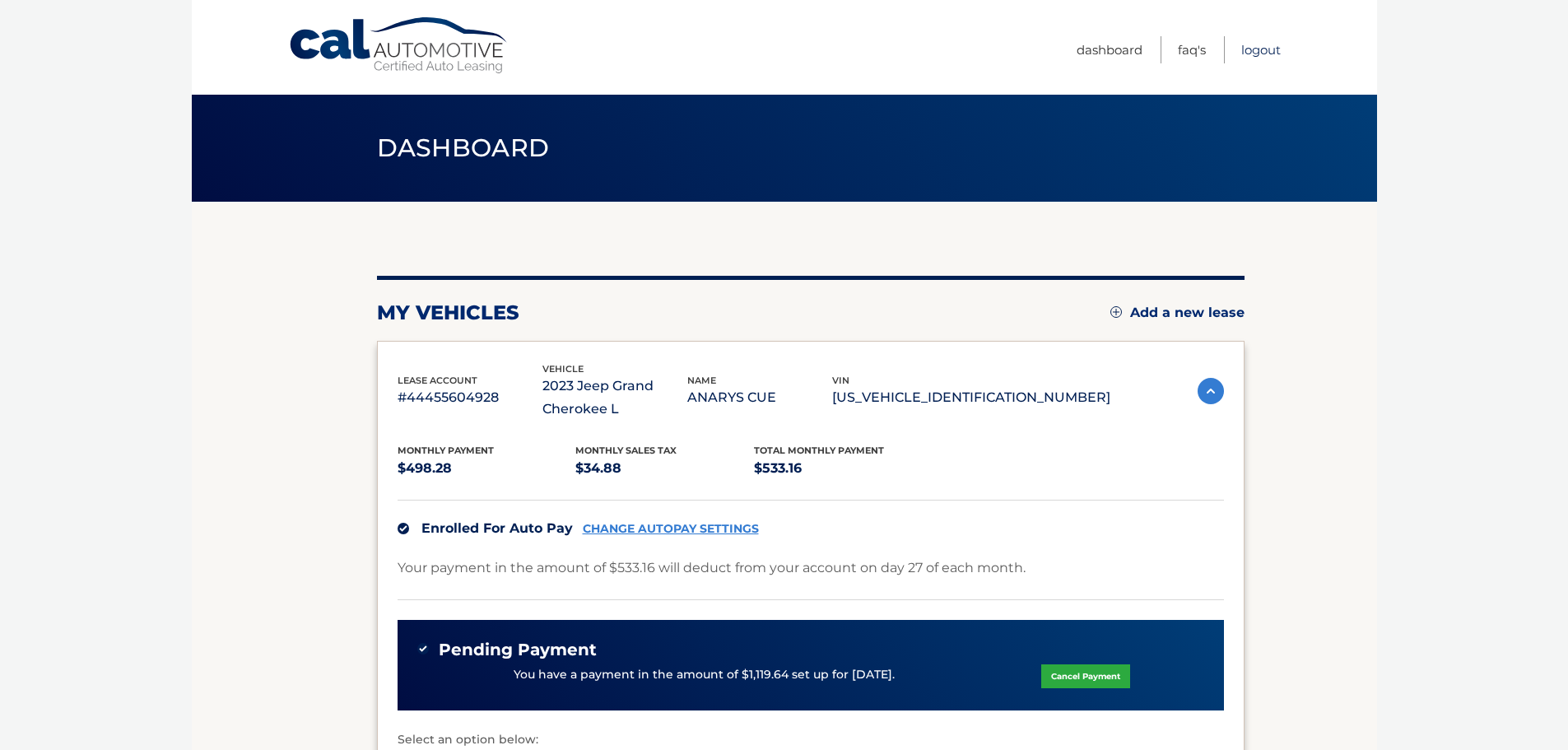
click at [1264, 50] on link "Logout" at bounding box center [1261, 49] width 39 height 27
